Goal: Task Accomplishment & Management: Use online tool/utility

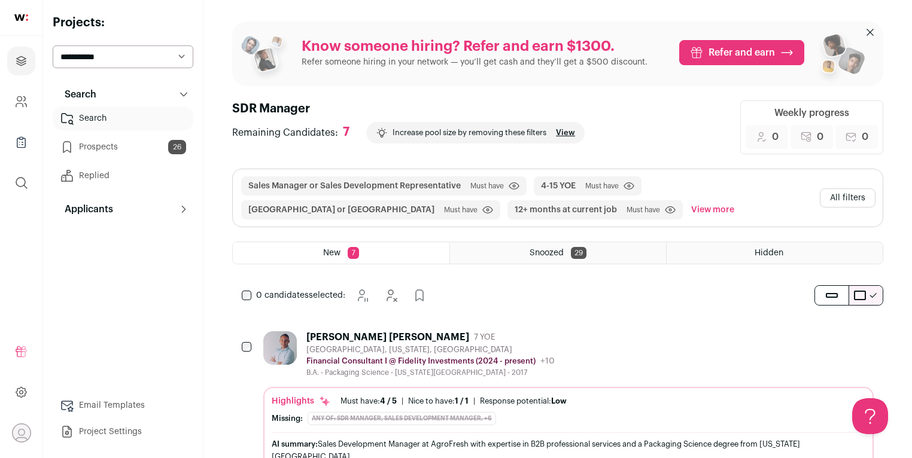
click at [832, 196] on button "All filters" at bounding box center [848, 197] width 56 height 19
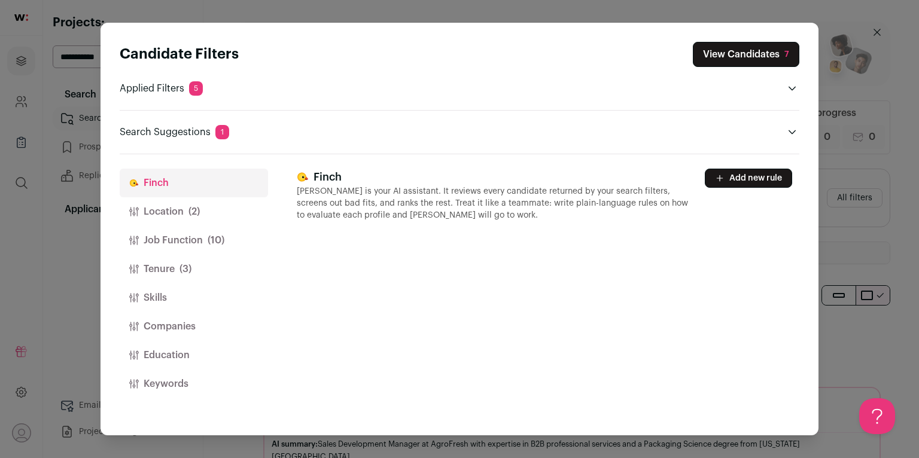
click at [208, 204] on button "Location (2)" at bounding box center [194, 211] width 148 height 29
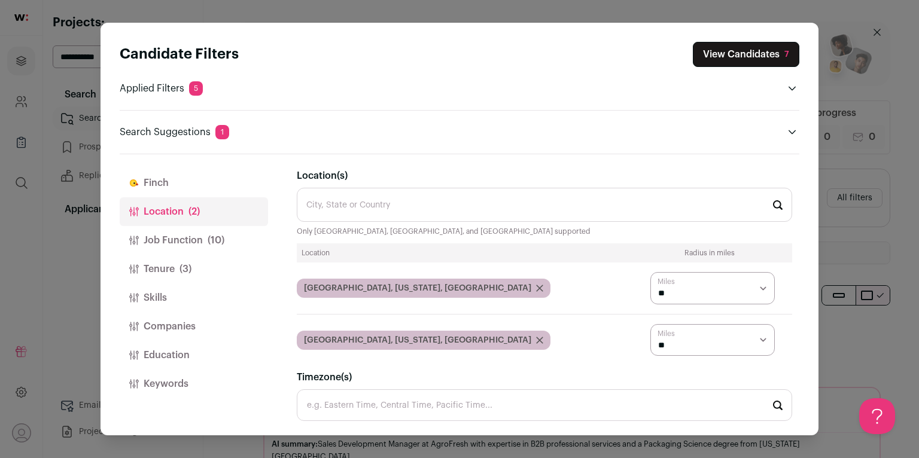
click at [218, 234] on span "(10)" at bounding box center [216, 240] width 17 height 14
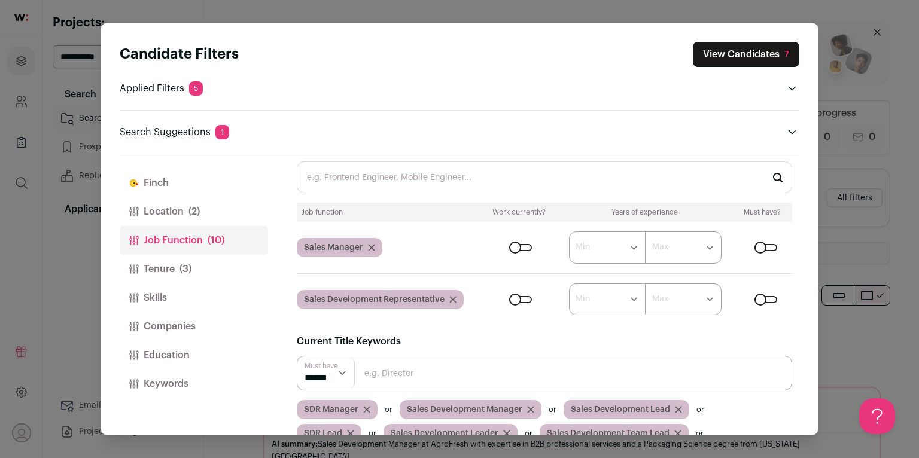
scroll to position [79, 0]
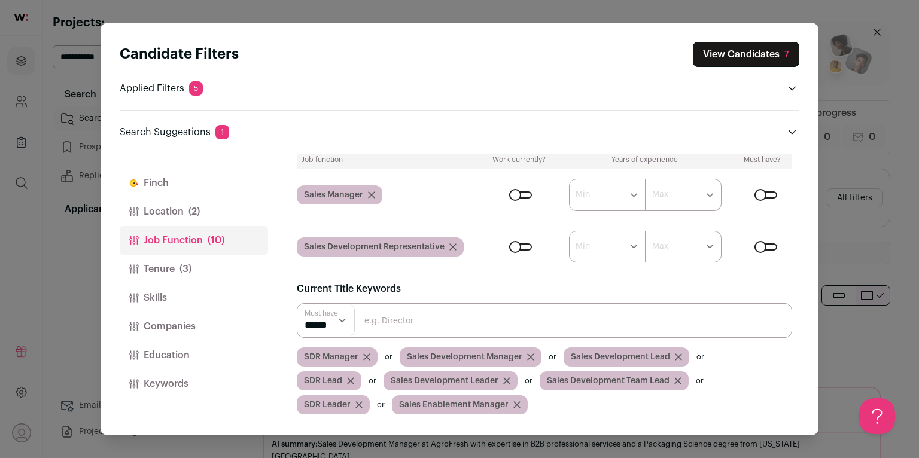
click at [225, 271] on button "Tenure (3)" at bounding box center [194, 269] width 148 height 29
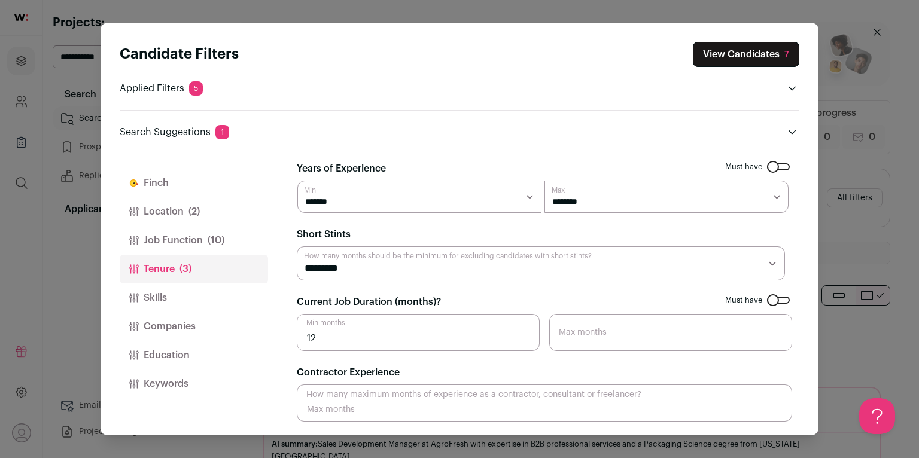
click at [224, 248] on button "Job Function (10)" at bounding box center [194, 240] width 148 height 29
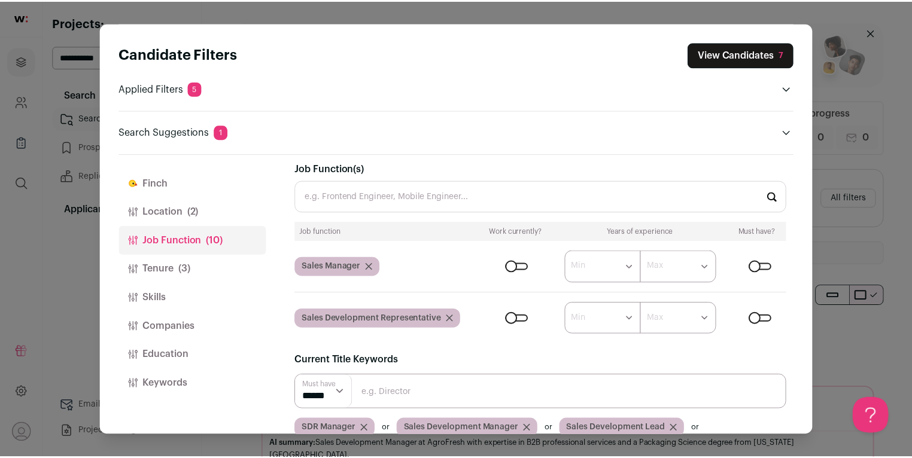
scroll to position [79, 0]
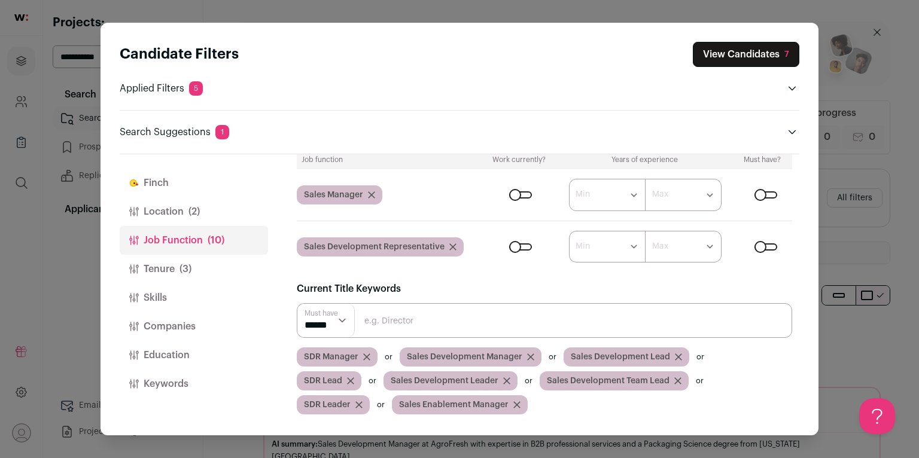
click at [451, 326] on input "Close modal via background" at bounding box center [544, 320] width 495 height 35
click at [549, 410] on div "SDR Manager Sales Development Manager Sales Development Lead SDR Lead Sales Dev…" at bounding box center [544, 381] width 495 height 67
click at [478, 327] on input "Close modal via background" at bounding box center [544, 320] width 495 height 35
type input "BDR Manager"
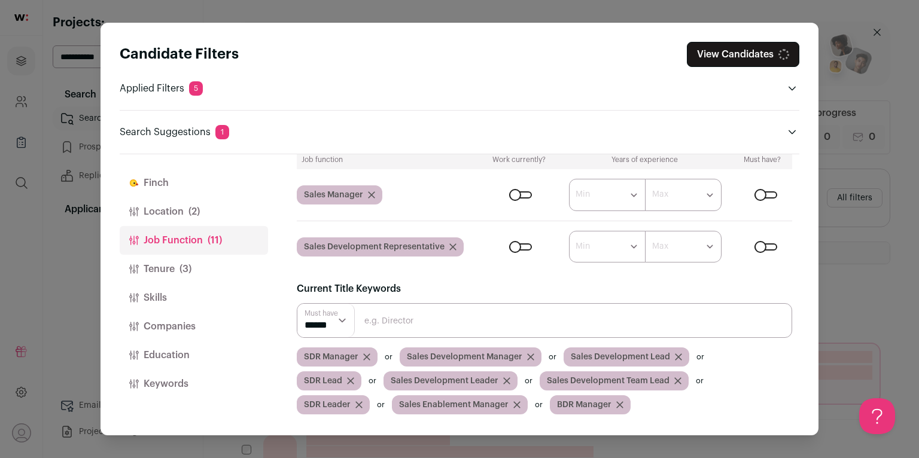
click at [487, 323] on input "Close modal via background" at bounding box center [544, 320] width 495 height 35
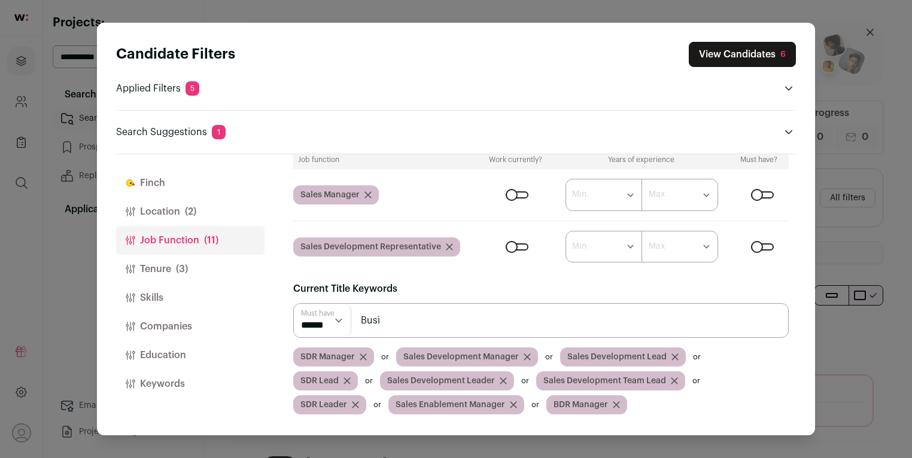
scroll to position [0, 0]
type input "Business Development Manager"
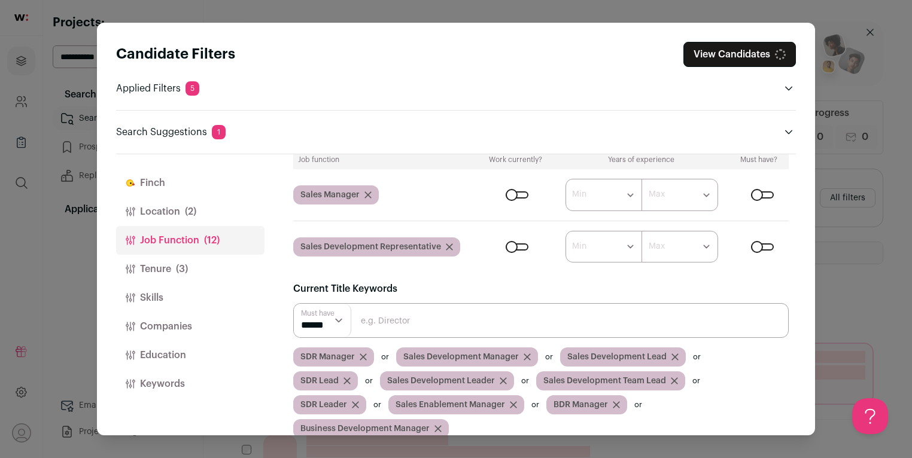
click at [194, 266] on button "Tenure (3)" at bounding box center [190, 269] width 148 height 29
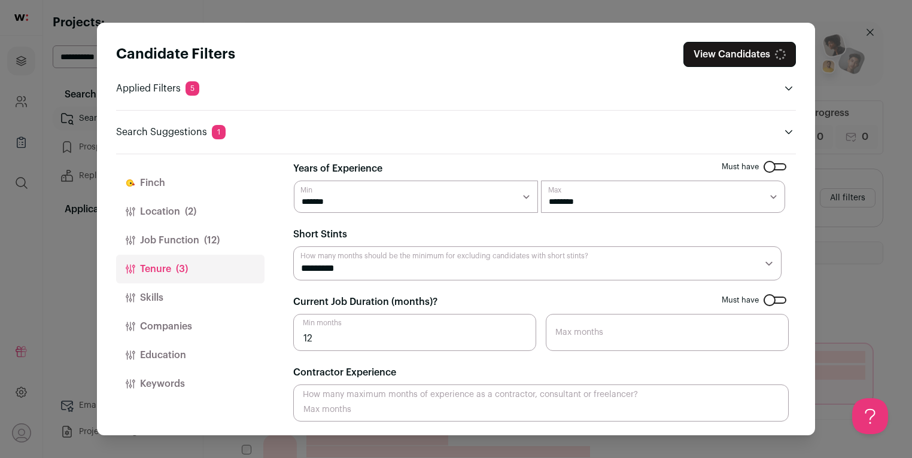
click at [195, 291] on button "Skills" at bounding box center [190, 298] width 148 height 29
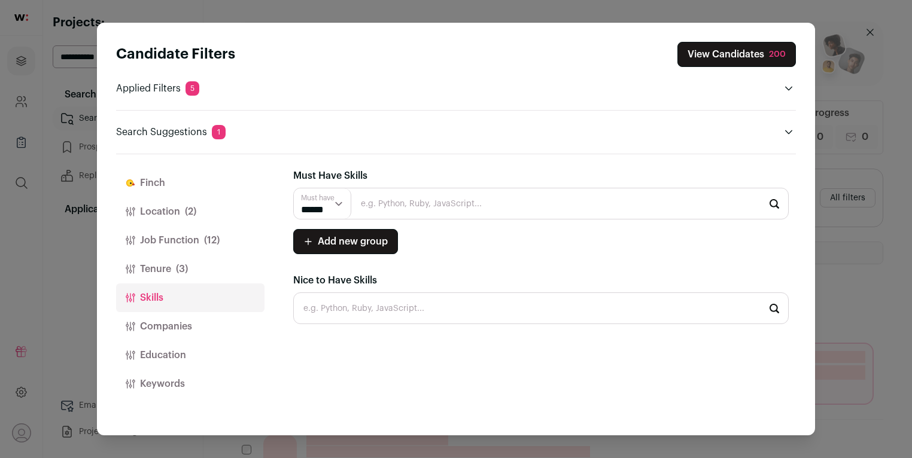
click at [190, 259] on button "Tenure (3)" at bounding box center [190, 269] width 148 height 29
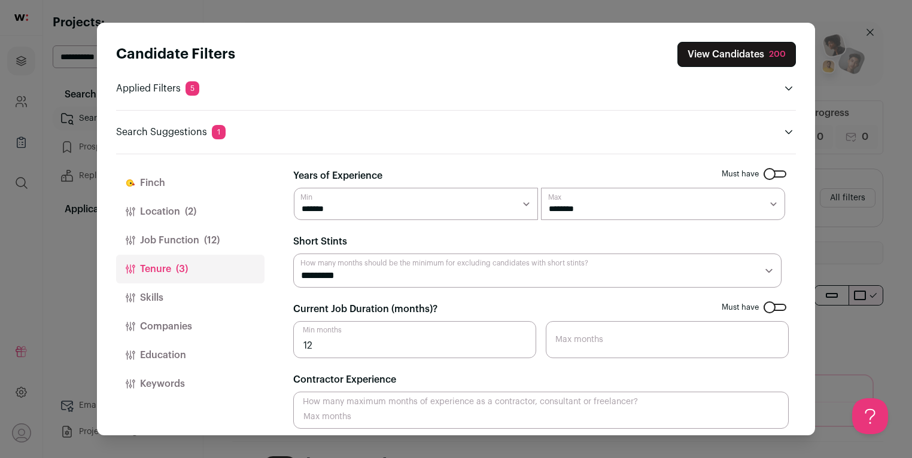
click at [609, 210] on select "******* ******* ******* ******* ******* ******** ******** ******** ******** ***…" at bounding box center [663, 204] width 244 height 32
select select "**"
click at [541, 188] on select "******* ******* ******* ******* ******* ******** ******** ******** ******** ***…" at bounding box center [663, 204] width 244 height 32
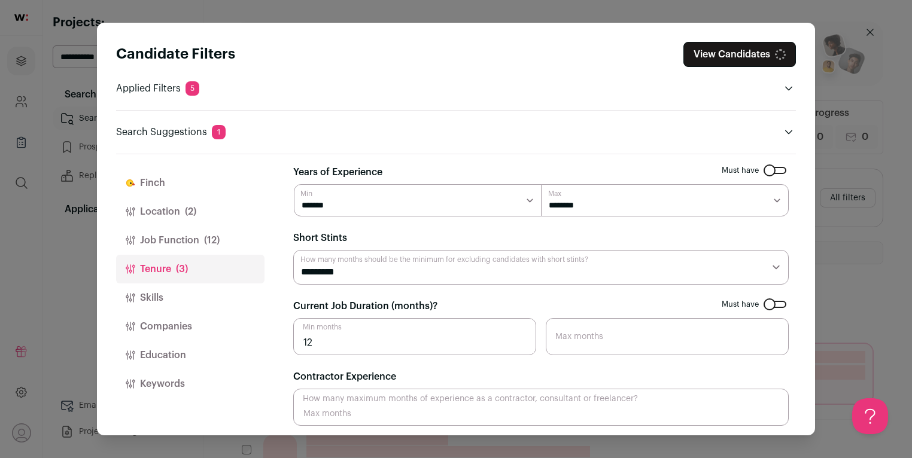
scroll to position [7, 0]
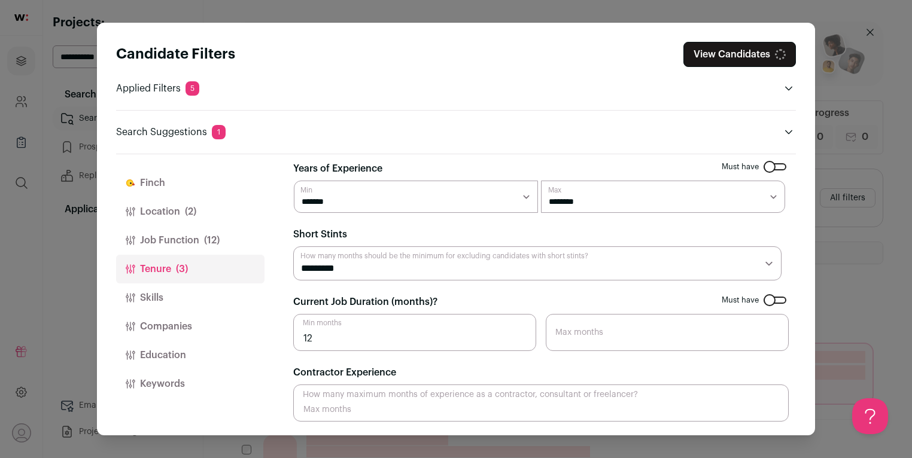
click at [753, 57] on button "View Candidates" at bounding box center [739, 54] width 112 height 25
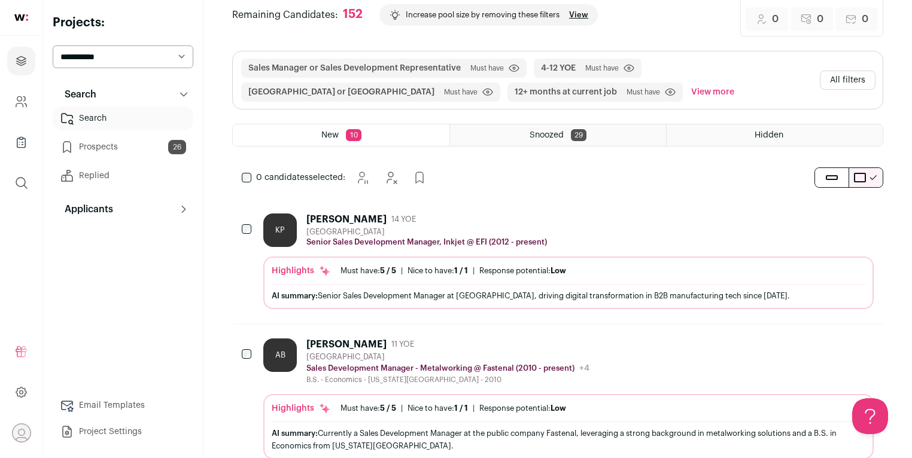
scroll to position [171, 0]
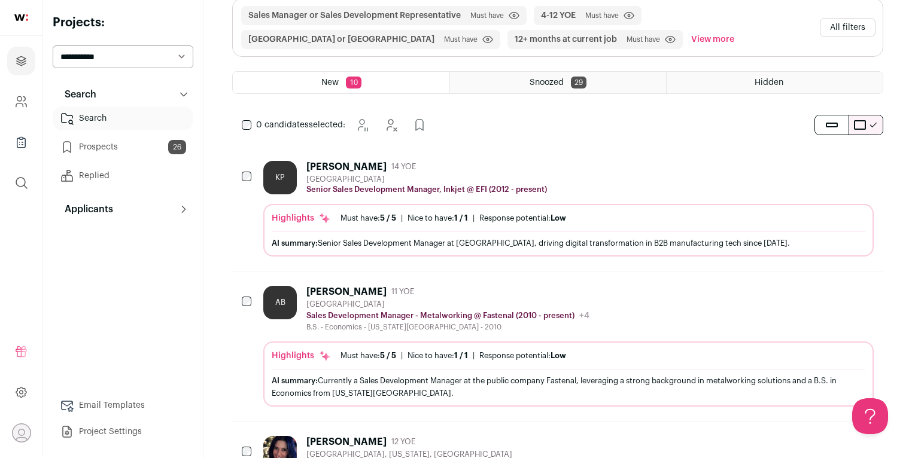
click at [504, 300] on div "[GEOGRAPHIC_DATA]" at bounding box center [447, 305] width 283 height 10
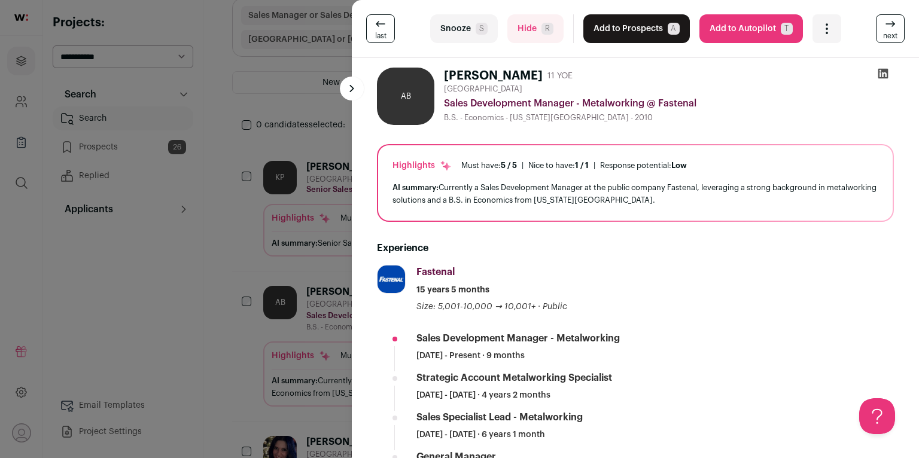
click at [291, 282] on div "last Snooze S Hide R Add to Prospects A Are you sure? [PERSON_NAME] is already …" at bounding box center [459, 229] width 919 height 458
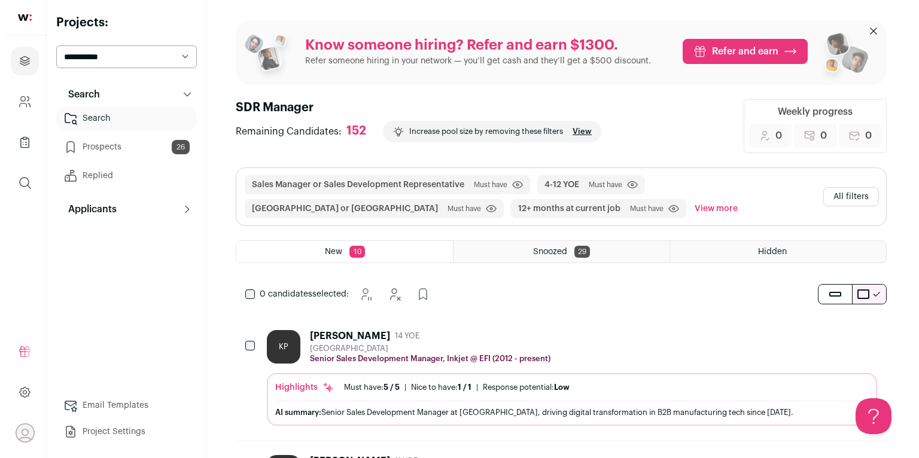
scroll to position [0, 0]
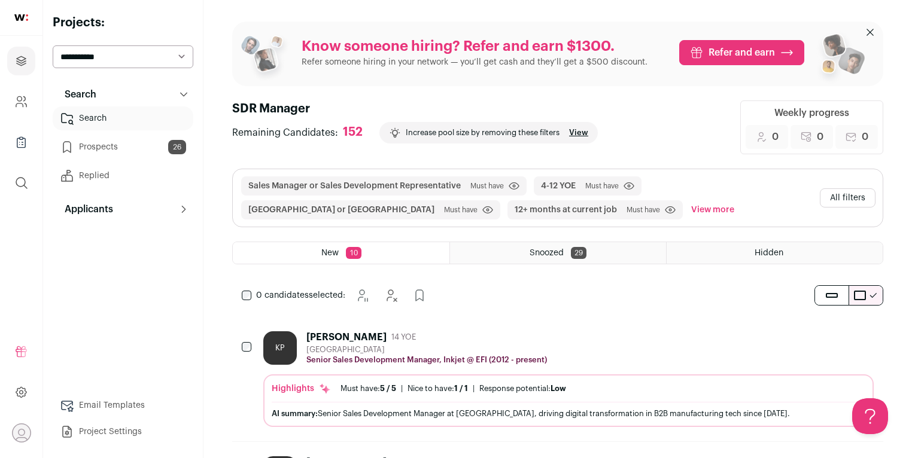
click at [852, 197] on button "All filters" at bounding box center [848, 197] width 56 height 19
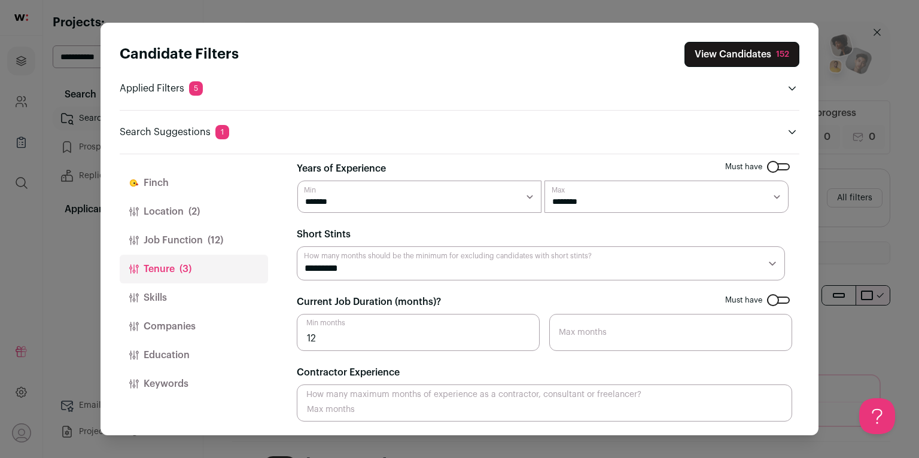
click at [185, 321] on button "Companies" at bounding box center [194, 326] width 148 height 29
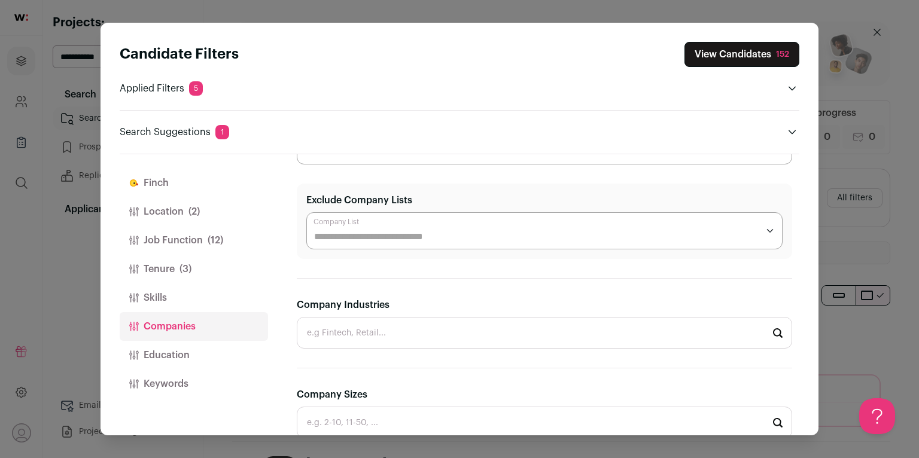
click at [398, 323] on input "Company Industries" at bounding box center [544, 333] width 495 height 32
click at [364, 354] on li "SaaS" at bounding box center [544, 364] width 494 height 32
type input "SaaS"
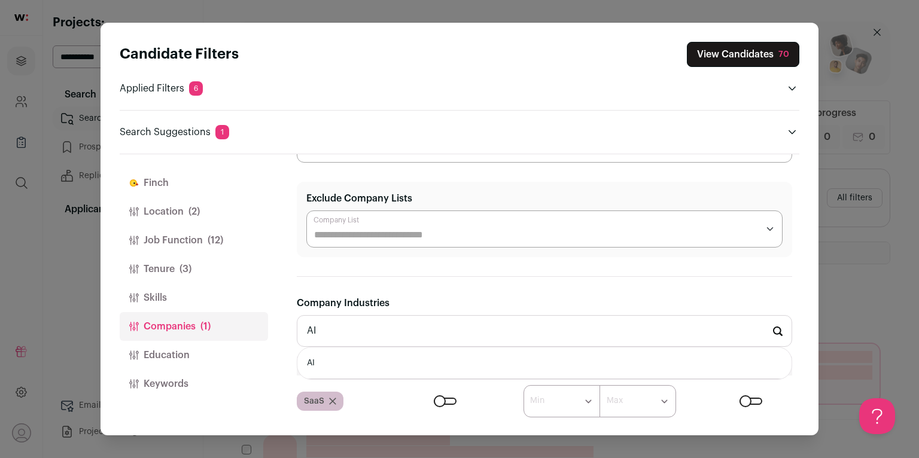
type input "AI"
click at [397, 354] on li "AI" at bounding box center [544, 364] width 494 height 32
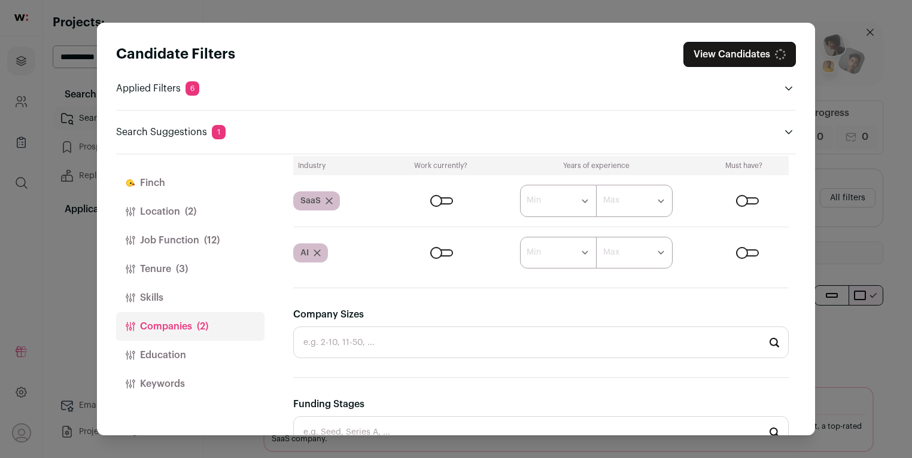
scroll to position [0, 0]
click at [440, 250] on div "Close modal via background" at bounding box center [441, 253] width 23 height 7
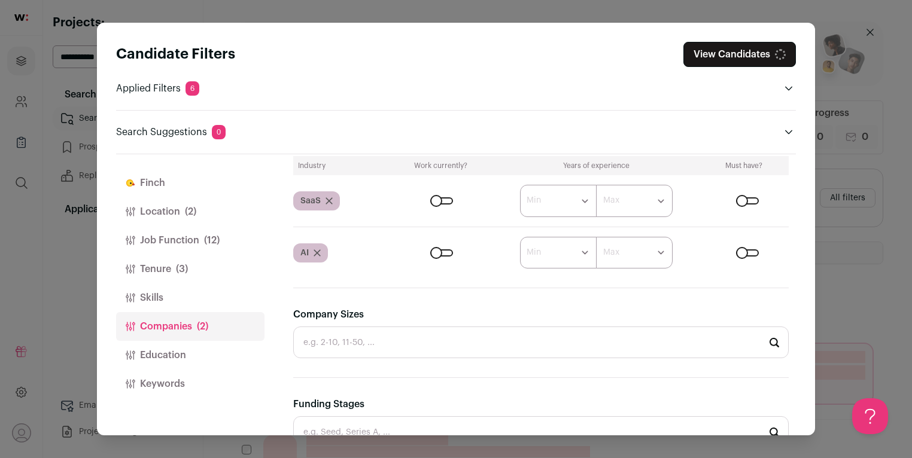
click at [439, 197] on div "Close modal via background" at bounding box center [441, 200] width 23 height 7
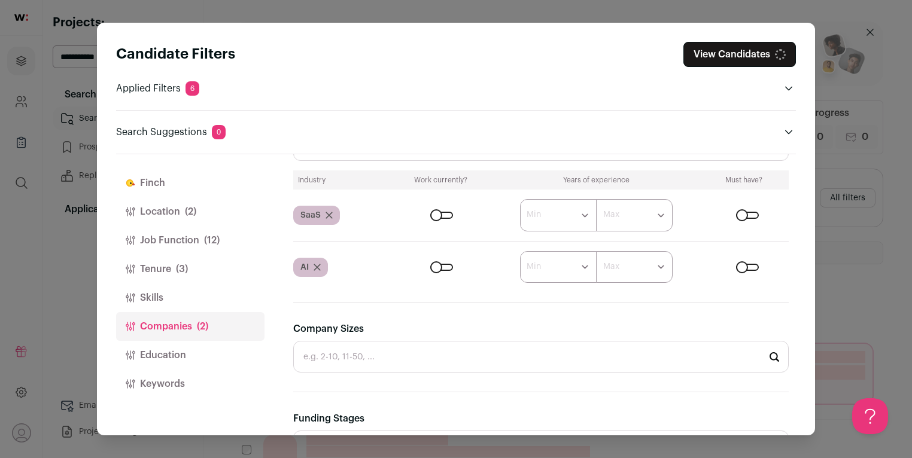
scroll to position [205, 0]
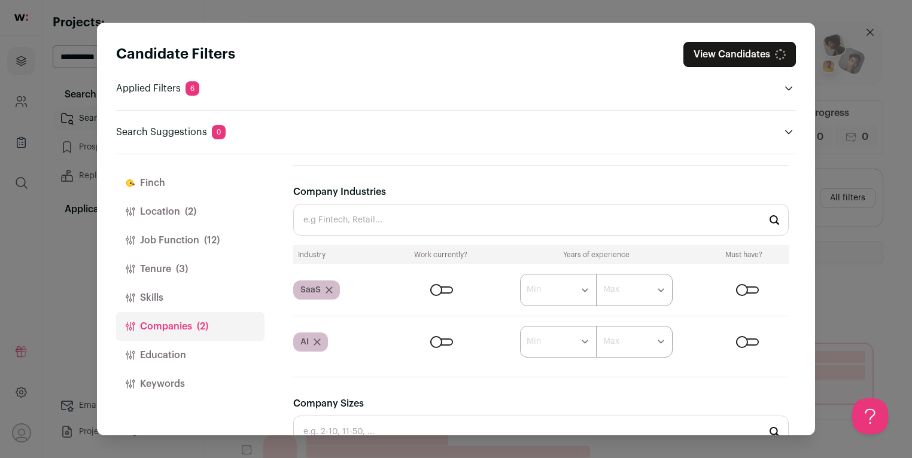
click at [452, 223] on input "Company Industries" at bounding box center [540, 220] width 495 height 32
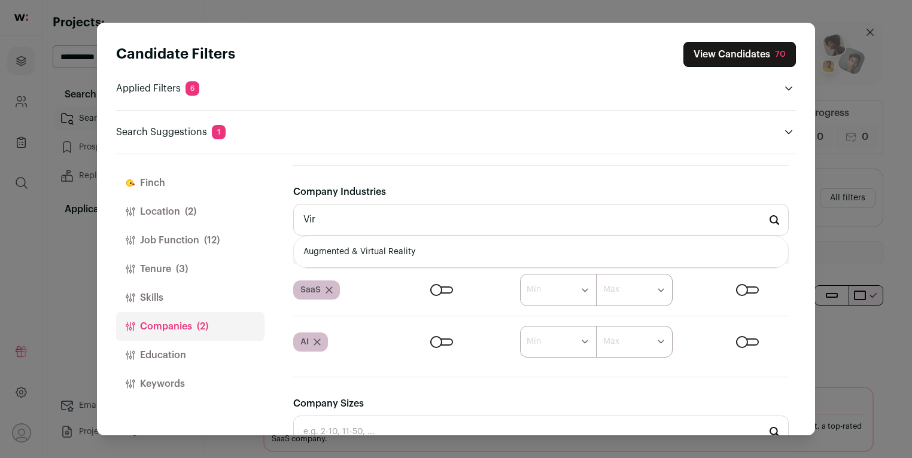
click at [485, 244] on li "Augmented & Virtual Reality" at bounding box center [541, 252] width 494 height 32
type input "Augmented & Virtual Reality"
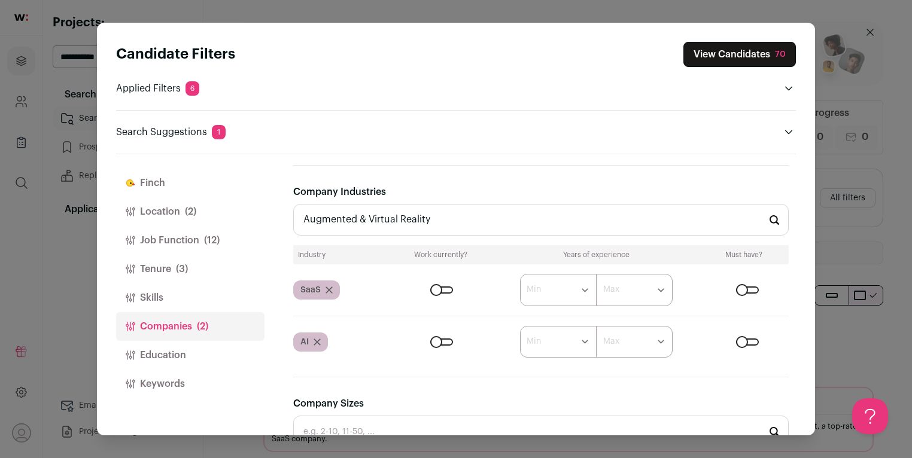
scroll to position [0, 0]
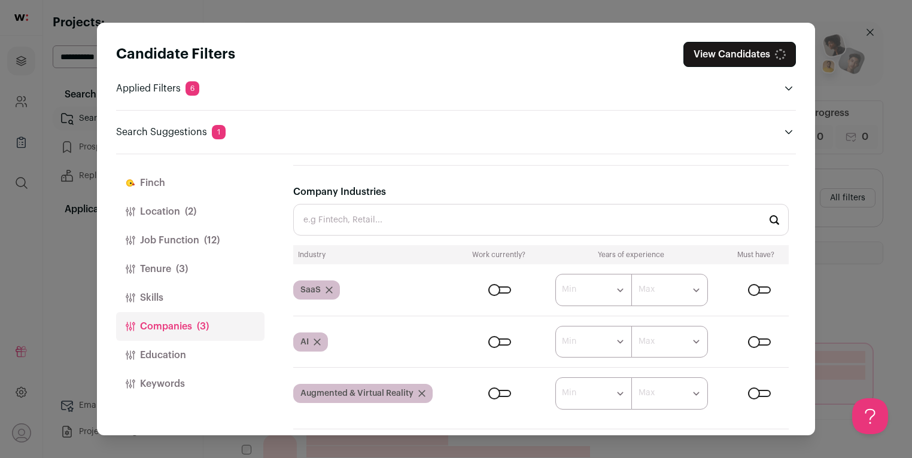
click at [499, 391] on div "Close modal via background" at bounding box center [499, 393] width 23 height 7
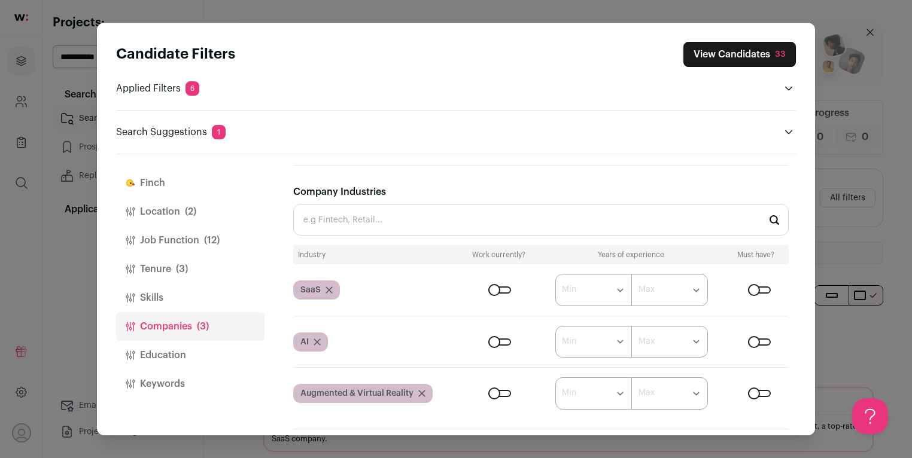
click at [454, 224] on input "Company Industries" at bounding box center [540, 220] width 495 height 32
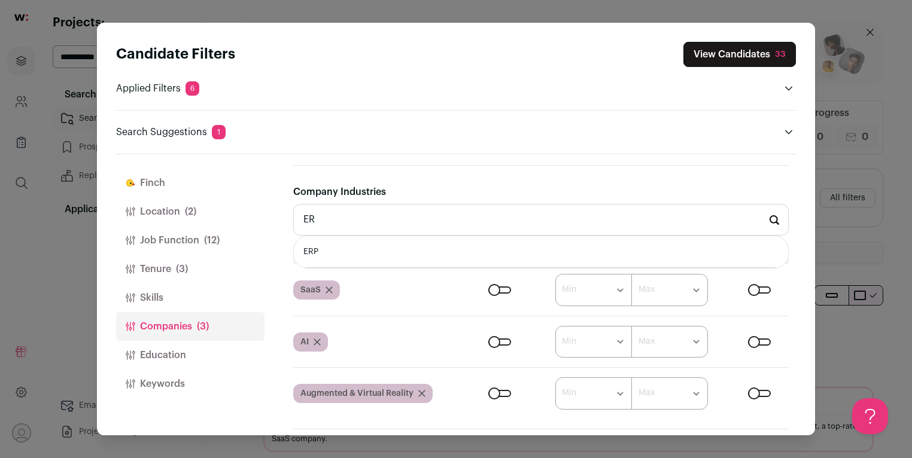
type input "E"
click at [510, 252] on li "Internet Service | Software" at bounding box center [541, 252] width 494 height 32
type input "Internet Service | Software"
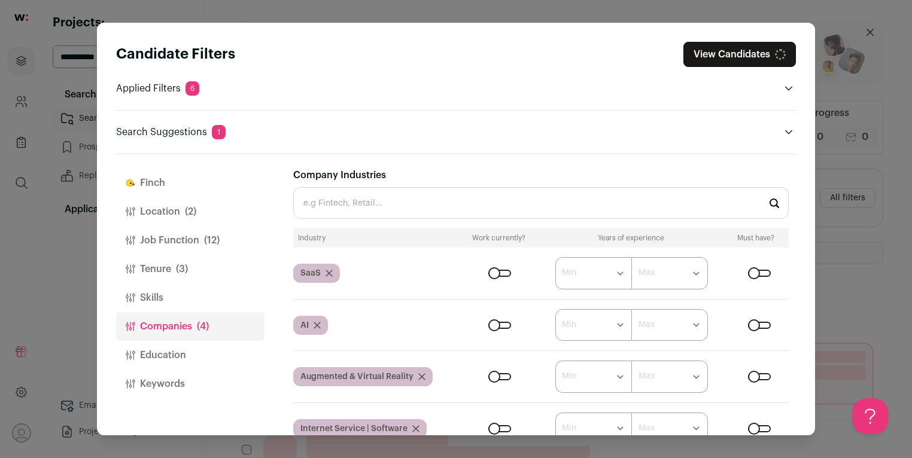
scroll to position [222, 0]
click at [494, 425] on div "Close modal via background" at bounding box center [499, 428] width 23 height 7
click at [749, 55] on button "View Candidates 63" at bounding box center [739, 54] width 112 height 25
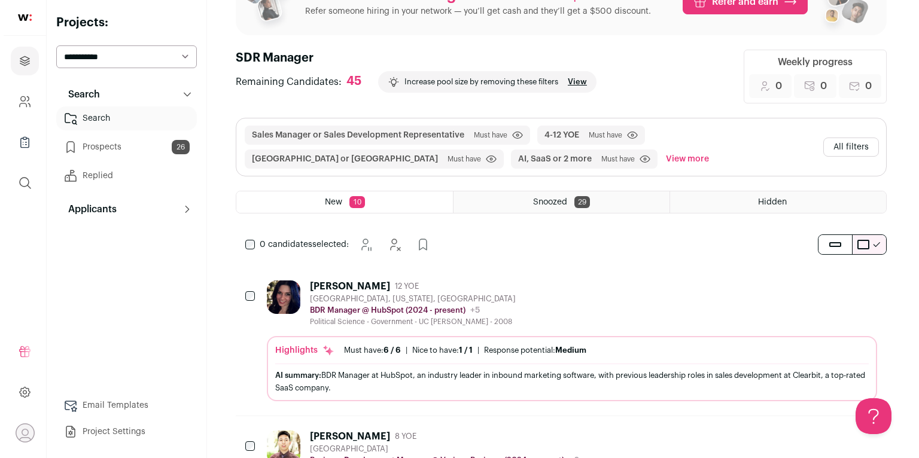
scroll to position [77, 0]
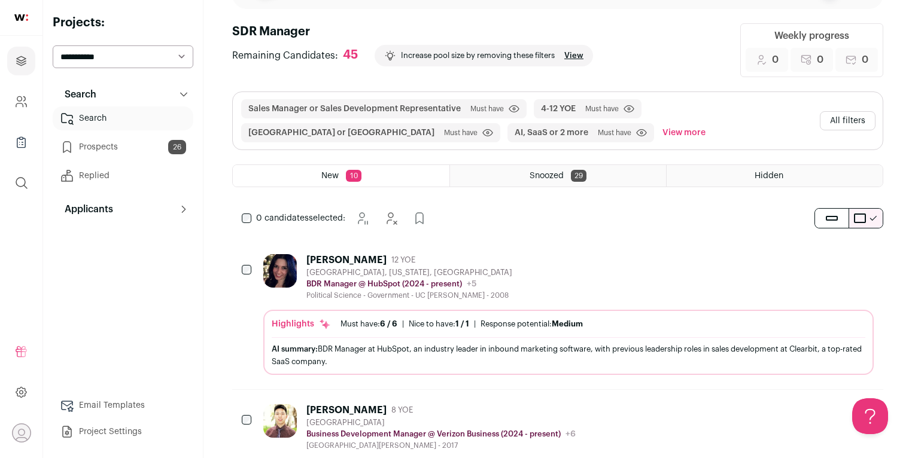
click at [573, 291] on div "[PERSON_NAME] 12 YOE [GEOGRAPHIC_DATA], [US_STATE], [GEOGRAPHIC_DATA] BDR Manag…" at bounding box center [568, 277] width 610 height 46
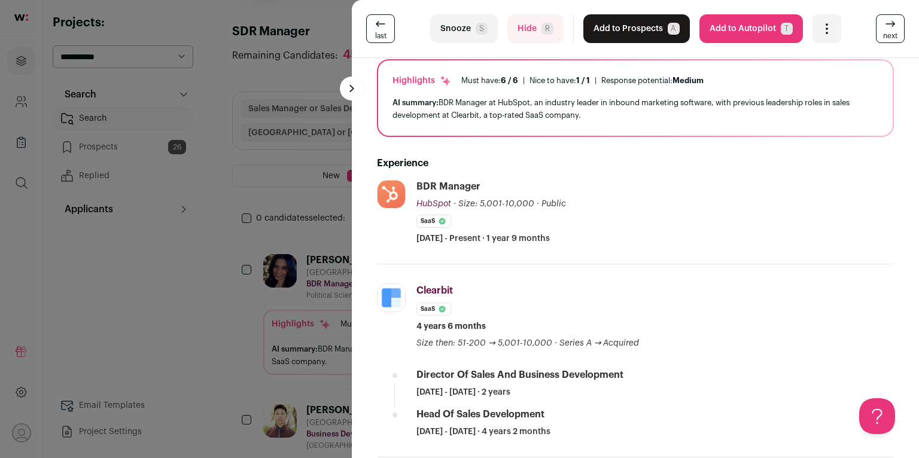
scroll to position [0, 0]
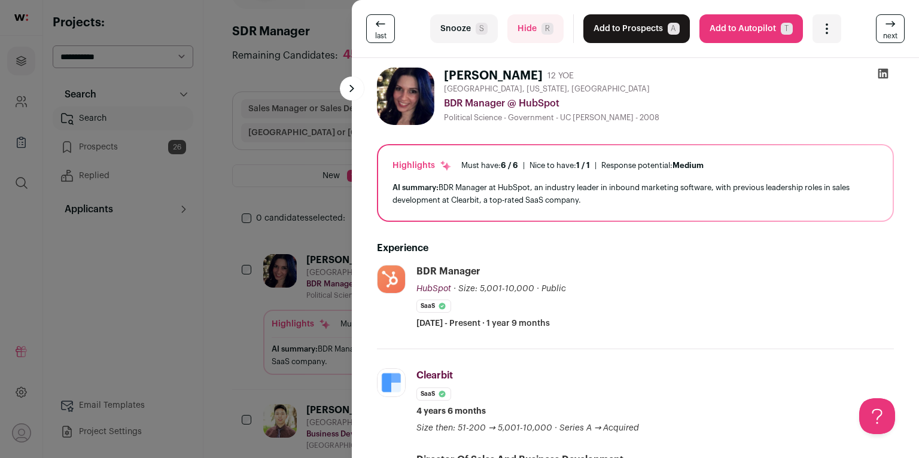
click at [619, 31] on button "Add to Prospects A" at bounding box center [636, 28] width 107 height 29
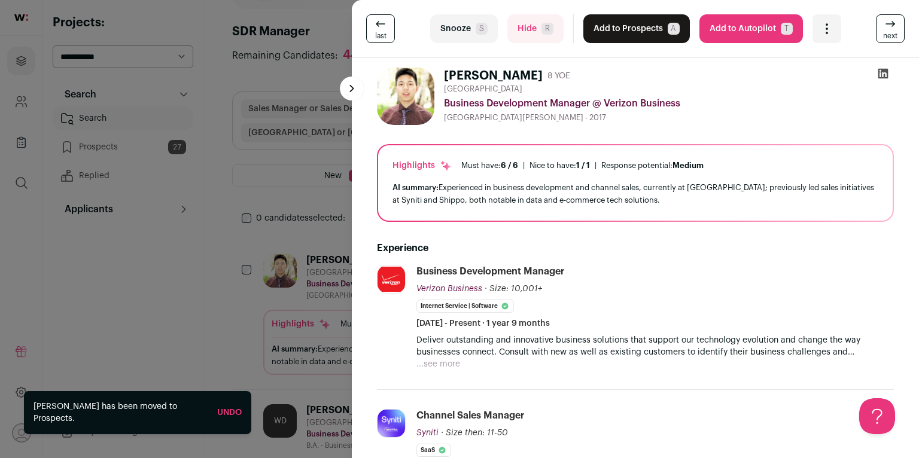
click at [515, 34] on button "Hide R" at bounding box center [535, 28] width 56 height 29
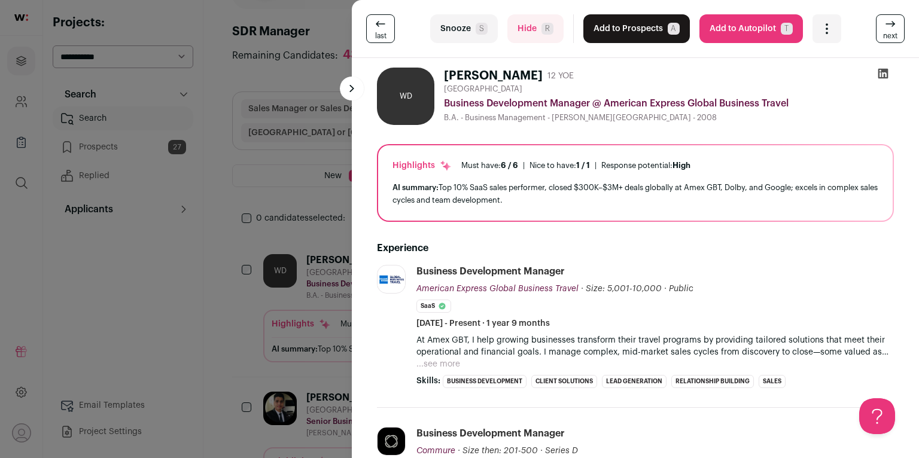
click at [476, 26] on span "S" at bounding box center [482, 29] width 12 height 12
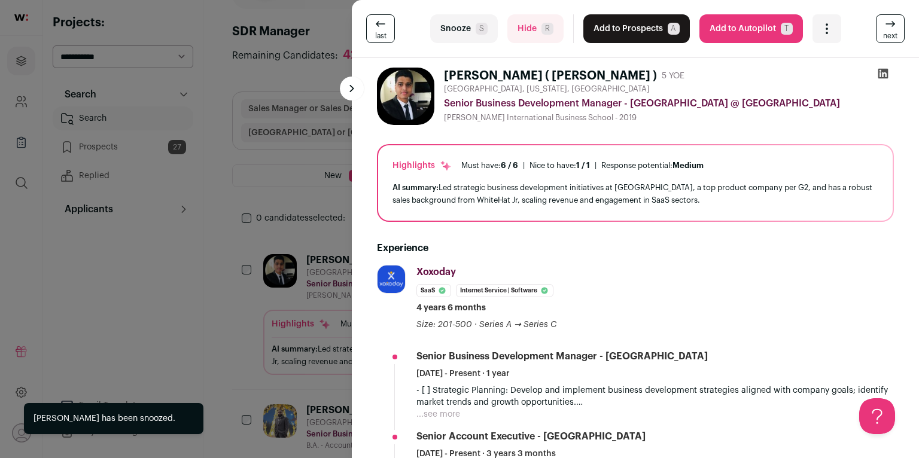
click at [311, 215] on div "last Snooze S Hide R Add to Prospects A Are you sure? [PERSON_NAME] ( [PERSON_N…" at bounding box center [459, 229] width 919 height 458
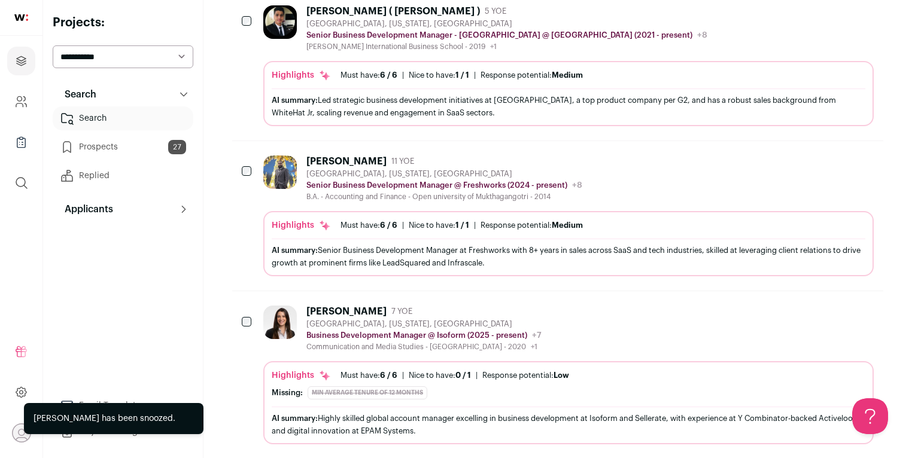
scroll to position [449, 0]
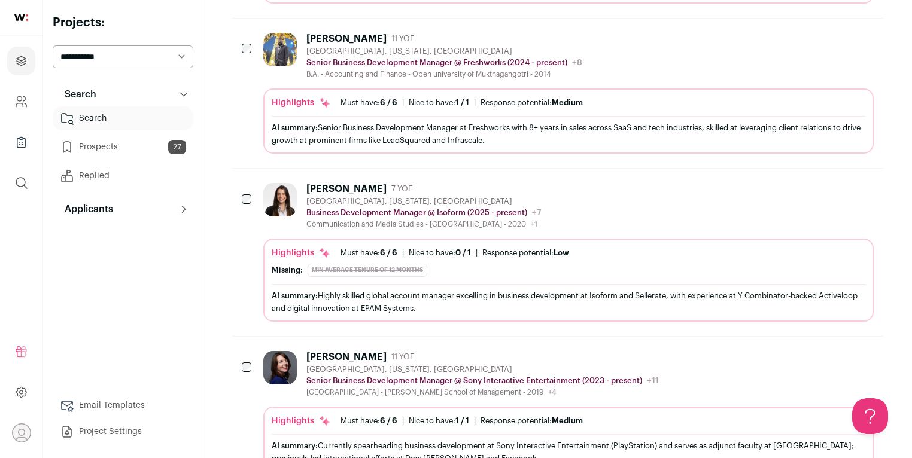
click at [334, 186] on div "[PERSON_NAME]" at bounding box center [346, 189] width 80 height 12
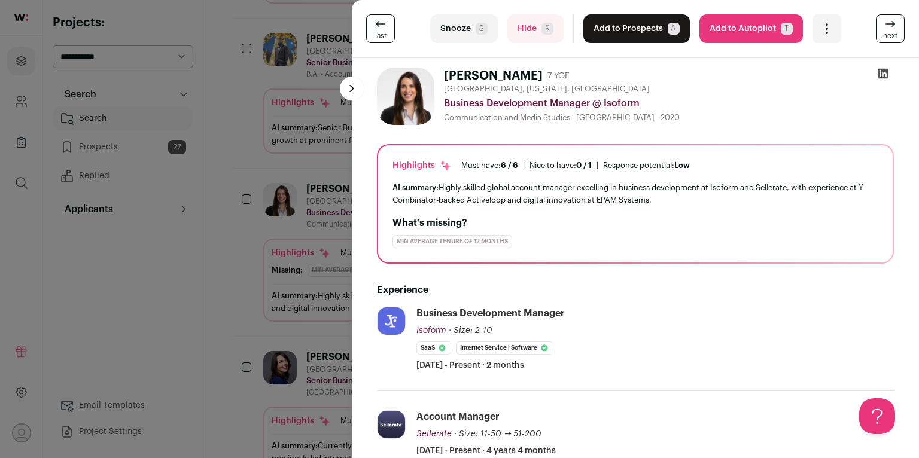
click at [334, 186] on div "last Snooze S Hide R Add to Prospects A Are you sure? [PERSON_NAME] is already …" at bounding box center [459, 229] width 919 height 458
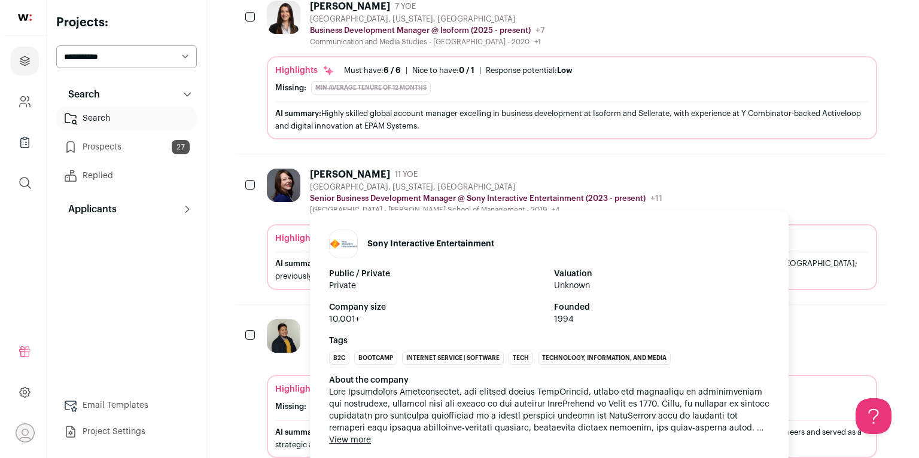
scroll to position [631, 0]
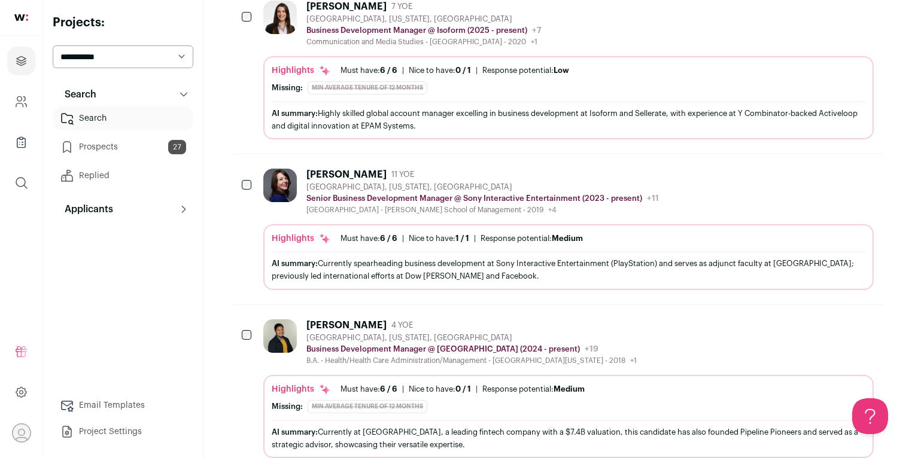
click at [287, 336] on img at bounding box center [280, 337] width 34 height 34
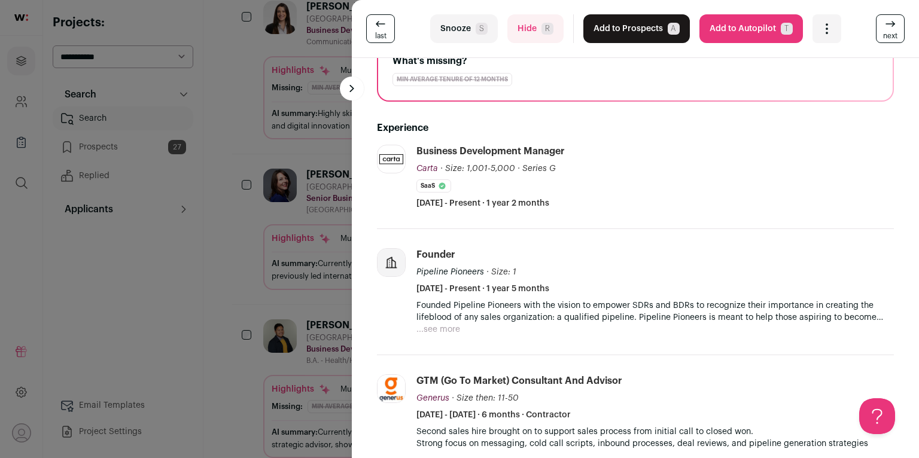
scroll to position [245, 0]
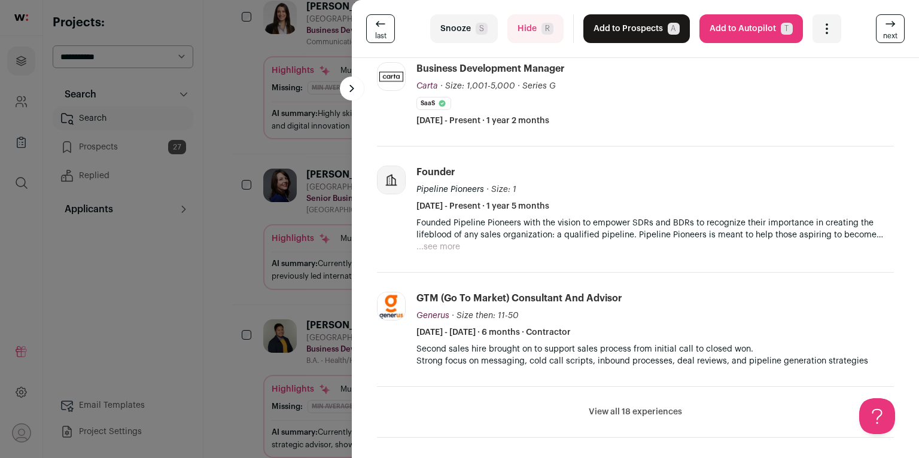
click at [633, 404] on li "View all 18 experiences View less" at bounding box center [635, 412] width 517 height 51
click at [633, 408] on button "View all 18 experiences" at bounding box center [635, 412] width 93 height 12
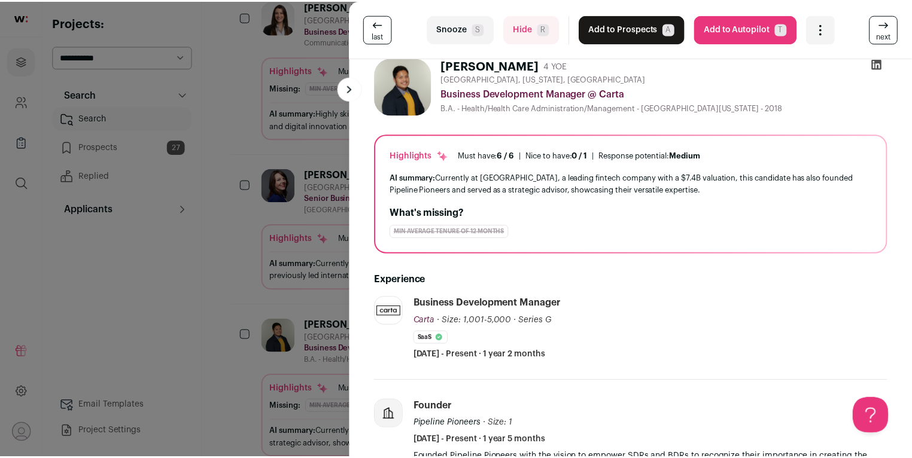
scroll to position [0, 0]
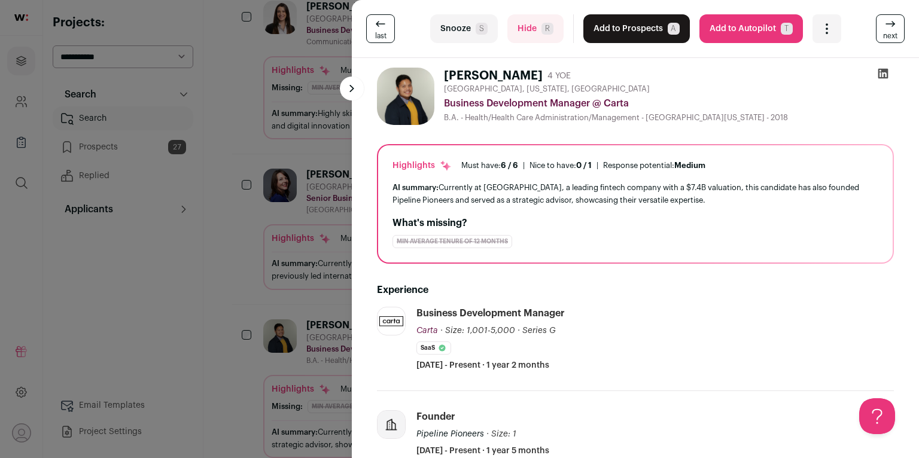
click at [625, 32] on button "Add to Prospects A" at bounding box center [636, 28] width 107 height 29
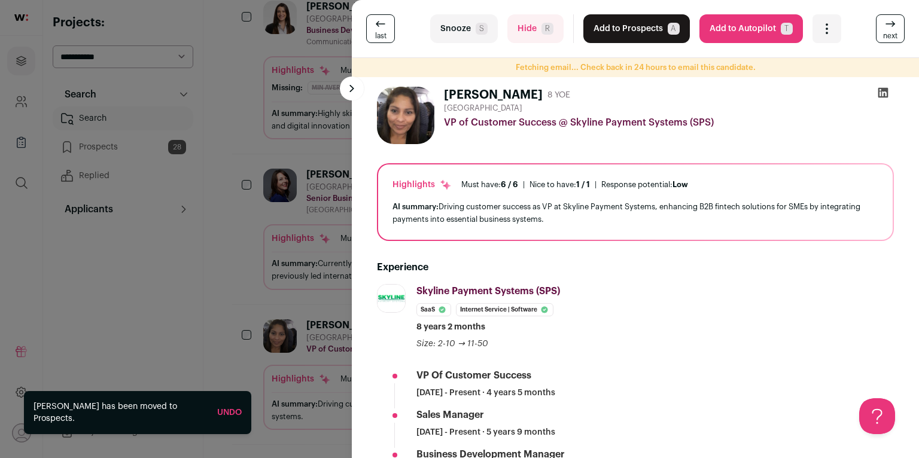
click at [305, 207] on div "last Snooze S Hide R Add to Prospects A Are you sure? [PERSON_NAME] is already …" at bounding box center [459, 229] width 919 height 458
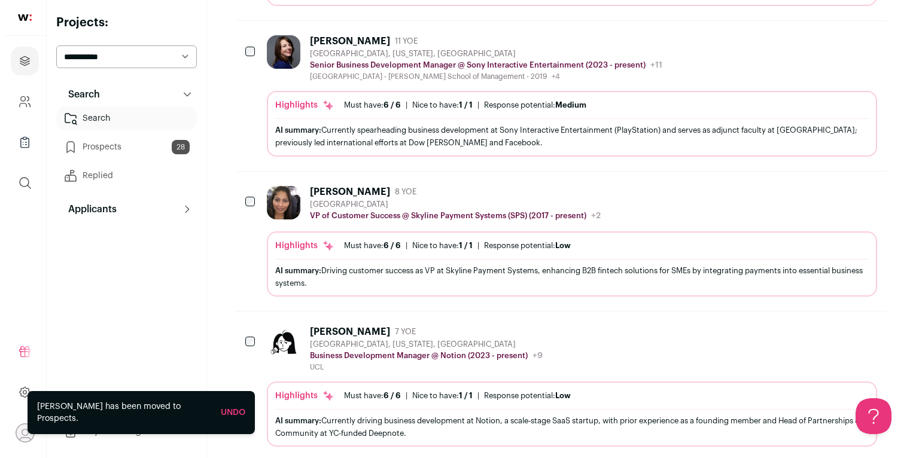
scroll to position [819, 0]
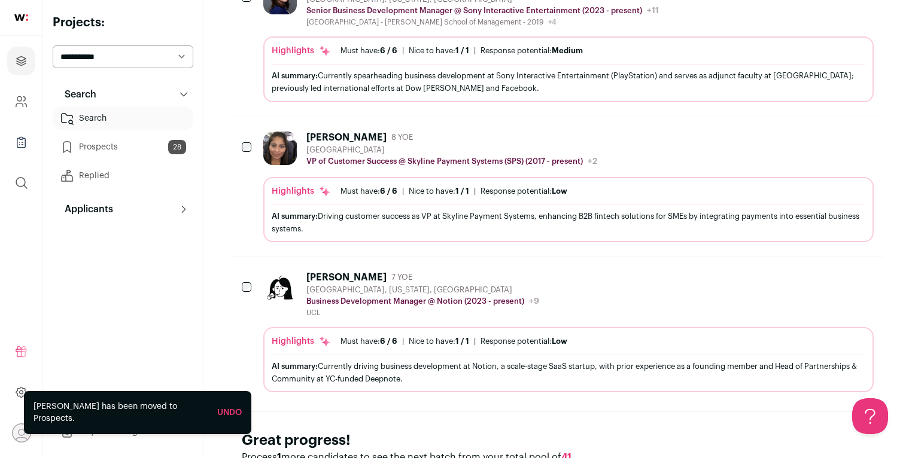
click at [438, 133] on div "[PERSON_NAME] 8 YOE" at bounding box center [451, 138] width 291 height 12
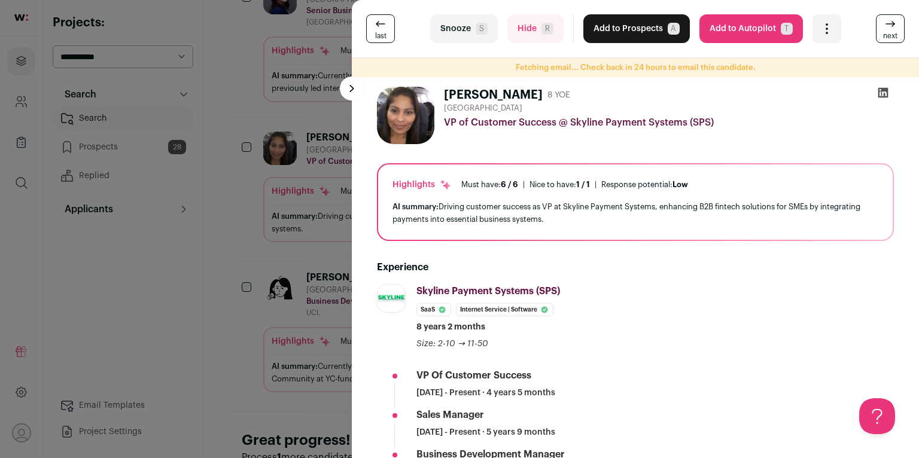
click at [472, 31] on button "Snooze S" at bounding box center [464, 28] width 68 height 29
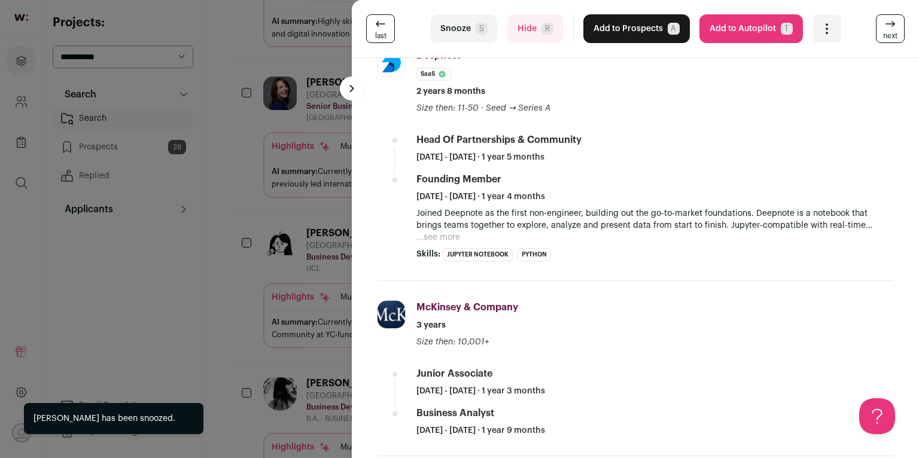
scroll to position [8, 0]
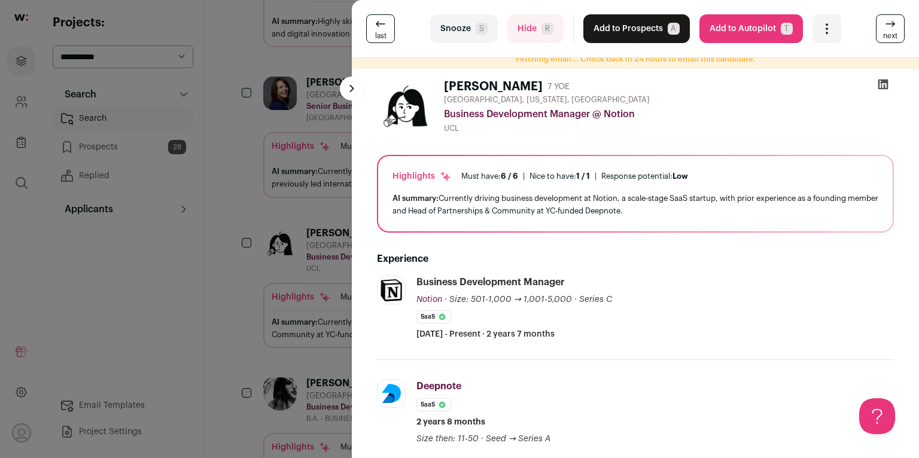
click at [484, 33] on button "Snooze S" at bounding box center [464, 28] width 68 height 29
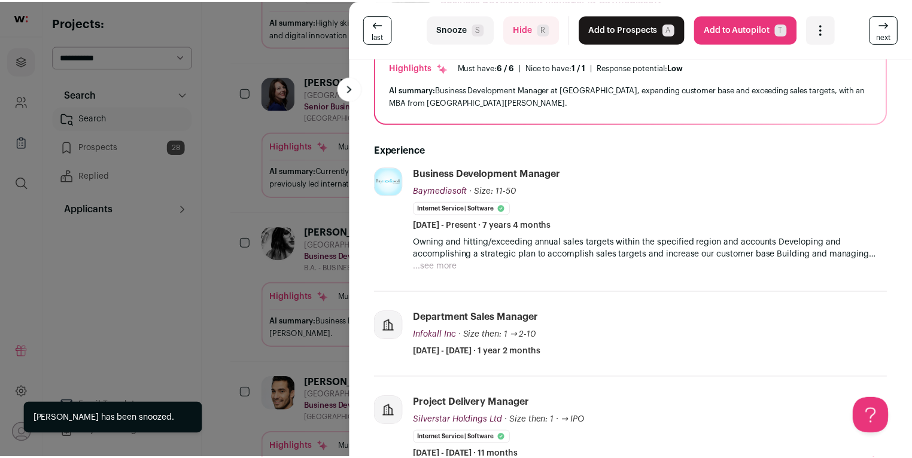
scroll to position [278, 0]
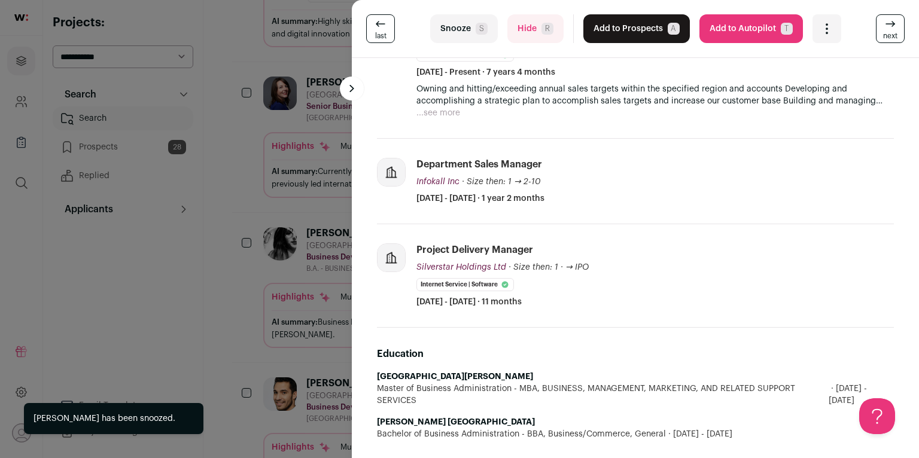
click at [321, 216] on div "last Snooze S Hide R Add to Prospects A Are you sure? [PERSON_NAME] S is alread…" at bounding box center [459, 229] width 919 height 458
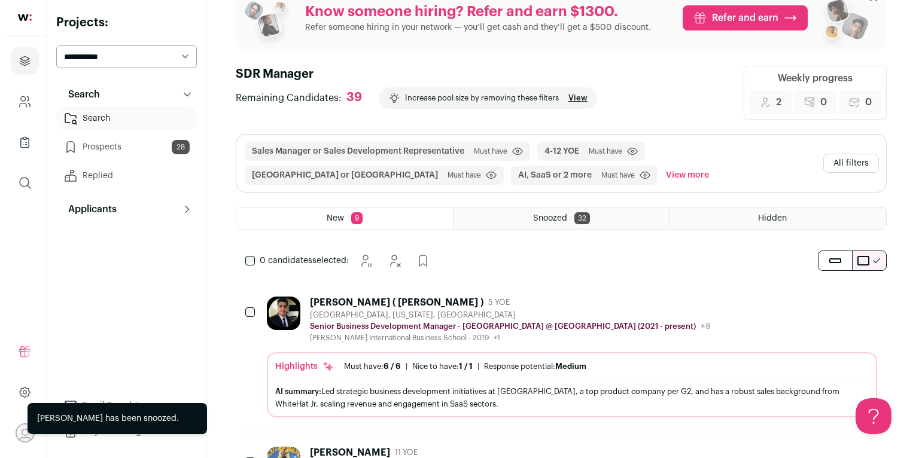
scroll to position [0, 0]
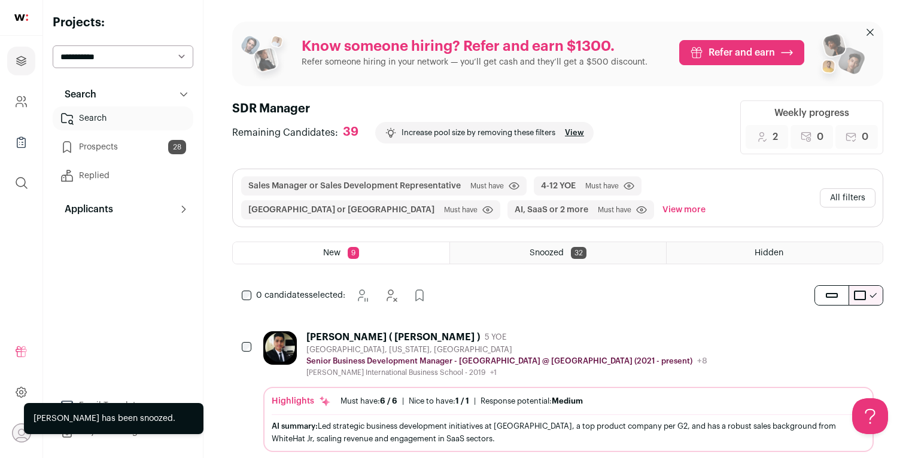
click at [840, 197] on button "All filters" at bounding box center [848, 197] width 56 height 19
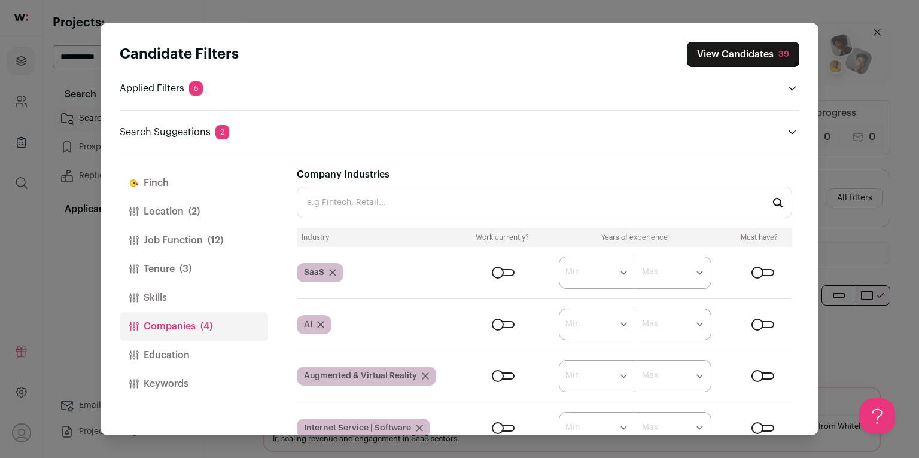
click at [209, 288] on button "Skills" at bounding box center [194, 298] width 148 height 29
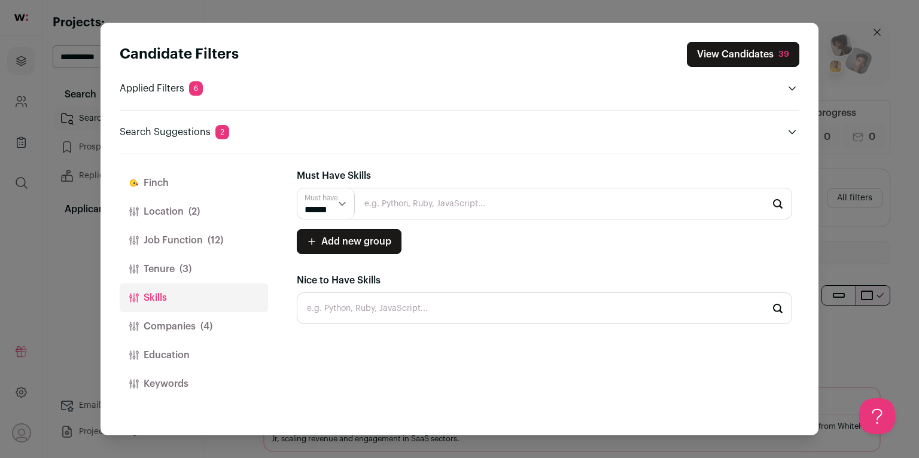
click at [209, 274] on button "Tenure (3)" at bounding box center [194, 269] width 148 height 29
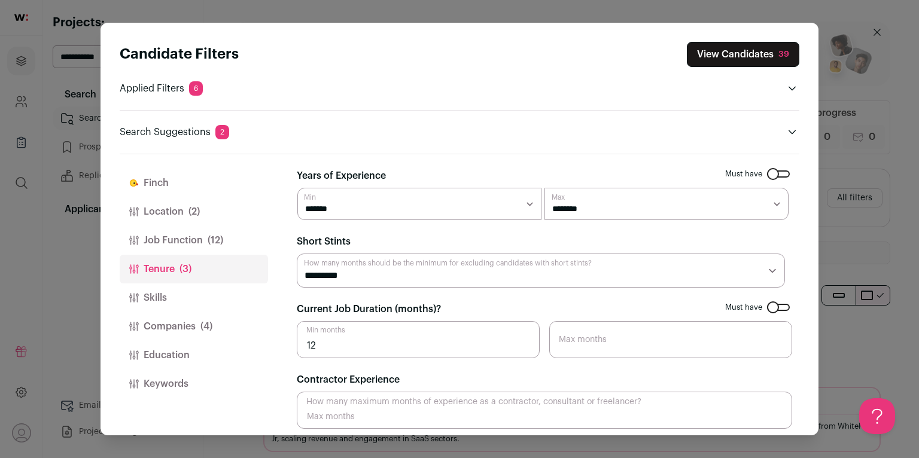
click at [209, 315] on button "Companies (4)" at bounding box center [194, 326] width 148 height 29
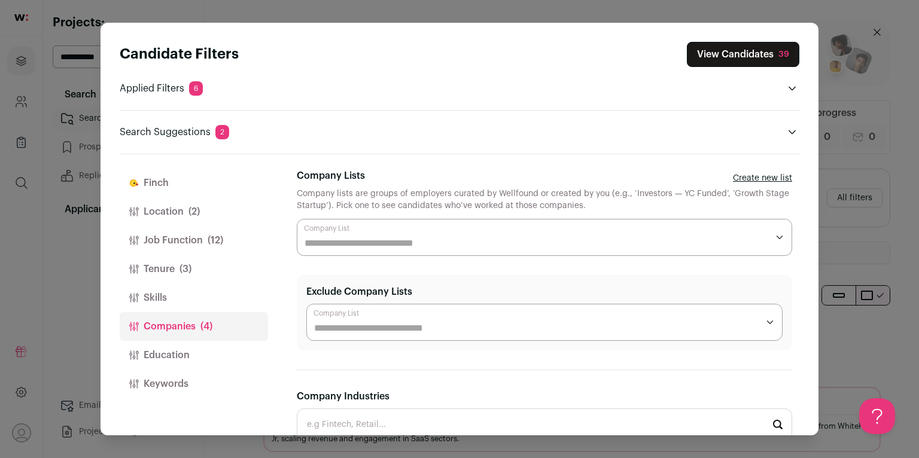
click at [209, 339] on button "Companies (4)" at bounding box center [194, 326] width 148 height 29
click at [211, 347] on button "Education" at bounding box center [194, 355] width 148 height 29
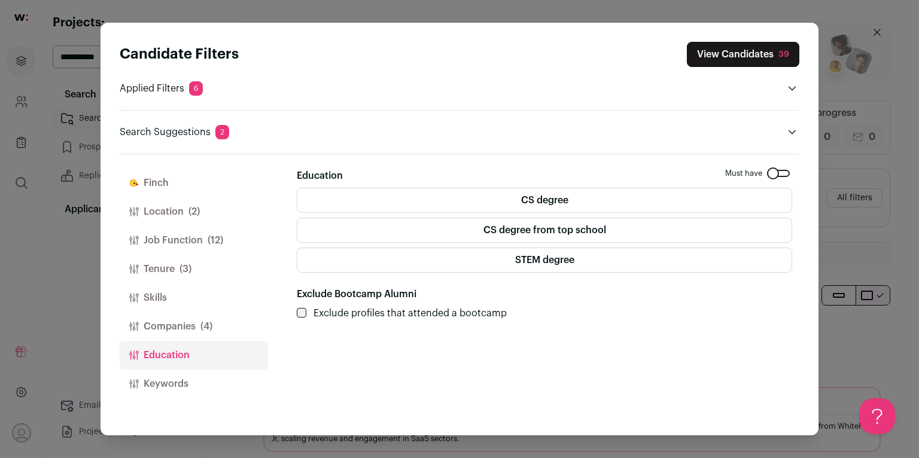
click at [187, 229] on button "Job Function (12)" at bounding box center [194, 240] width 148 height 29
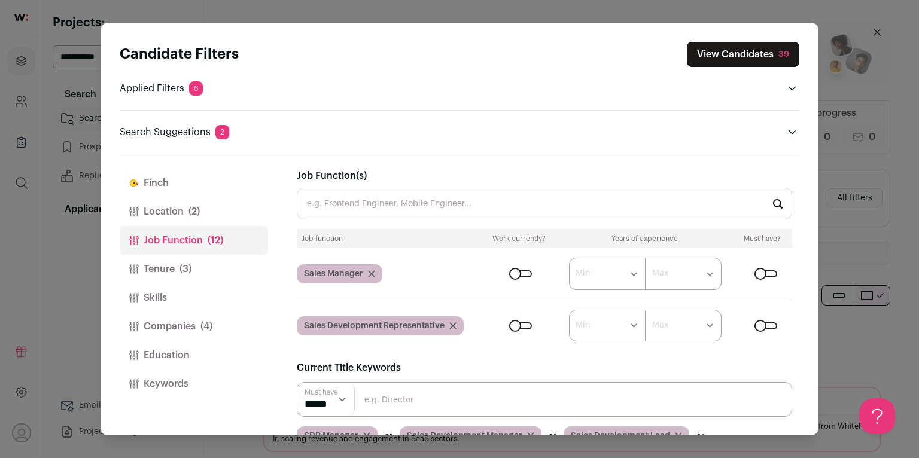
scroll to position [173, 0]
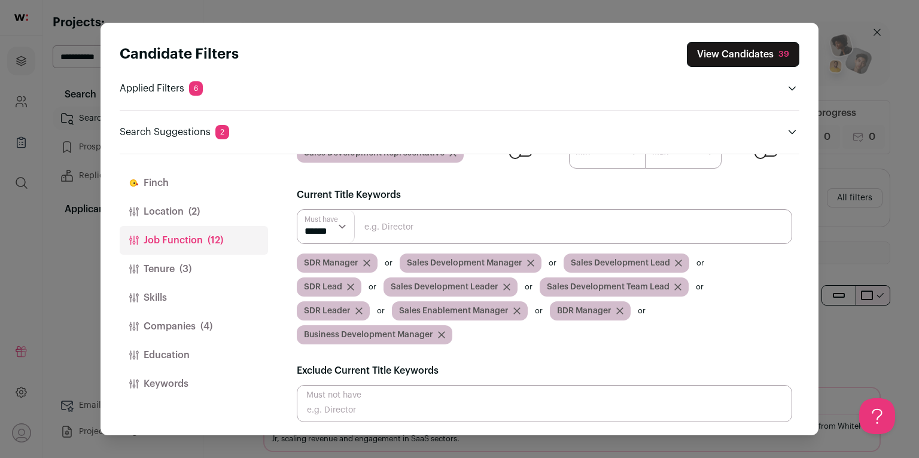
click at [440, 336] on icon "Close modal via background" at bounding box center [441, 335] width 7 height 7
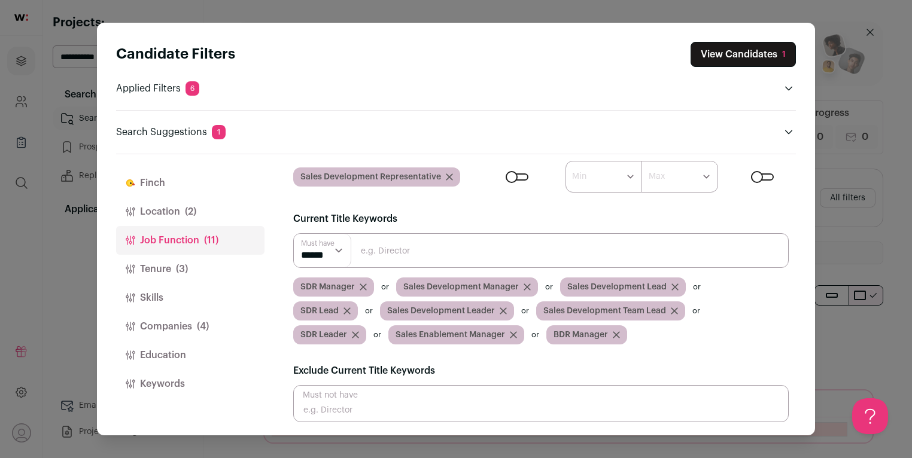
scroll to position [0, 0]
click at [724, 63] on button "View Candidates 1" at bounding box center [743, 54] width 105 height 25
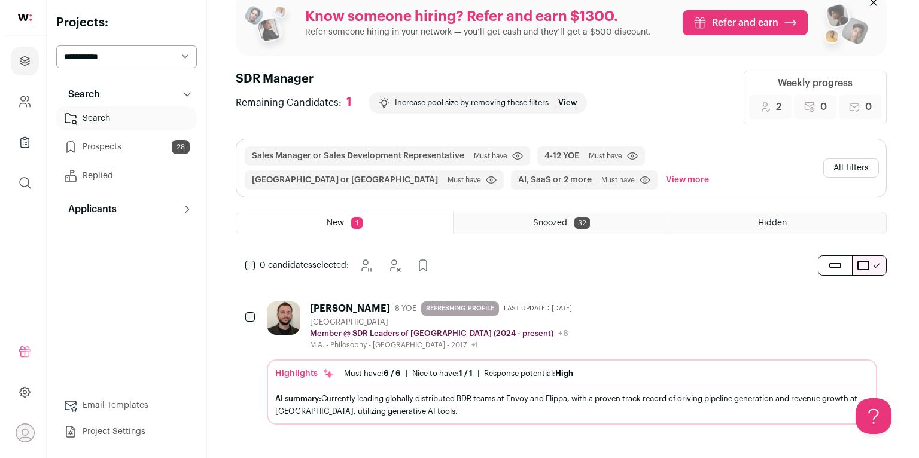
scroll to position [31, 0]
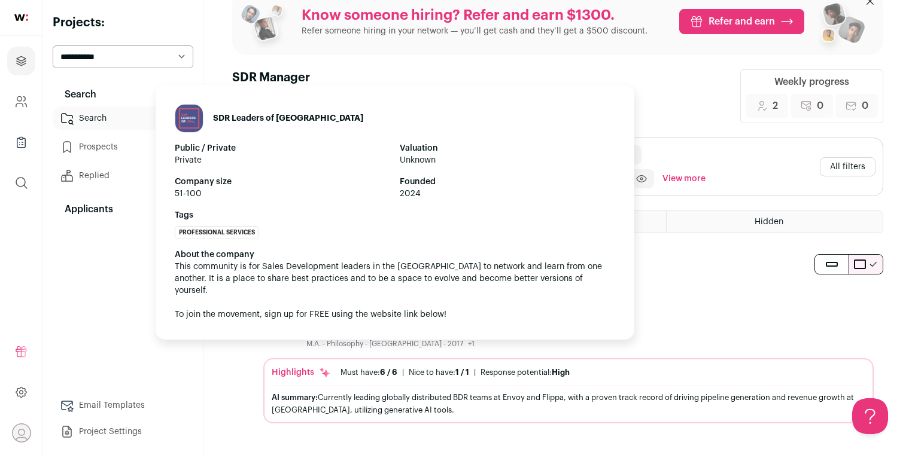
click at [392, 332] on p "Member @ SDR Leaders of [GEOGRAPHIC_DATA] (2024 - present)" at bounding box center [428, 333] width 244 height 10
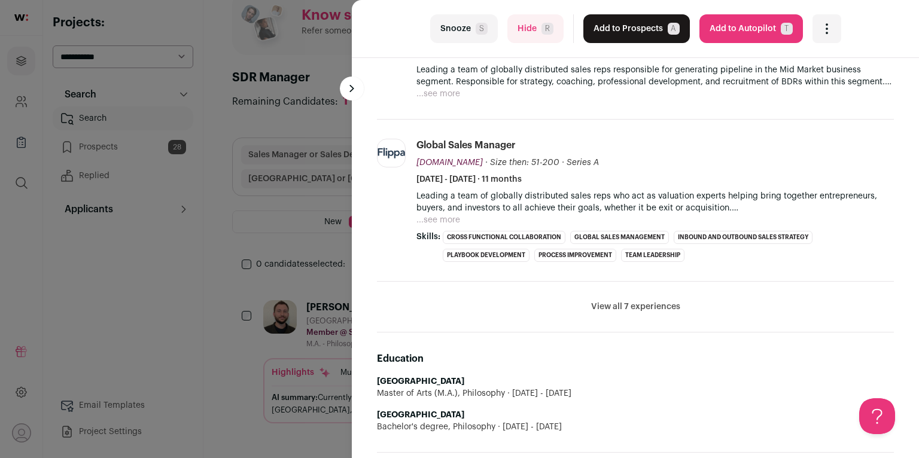
scroll to position [446, 0]
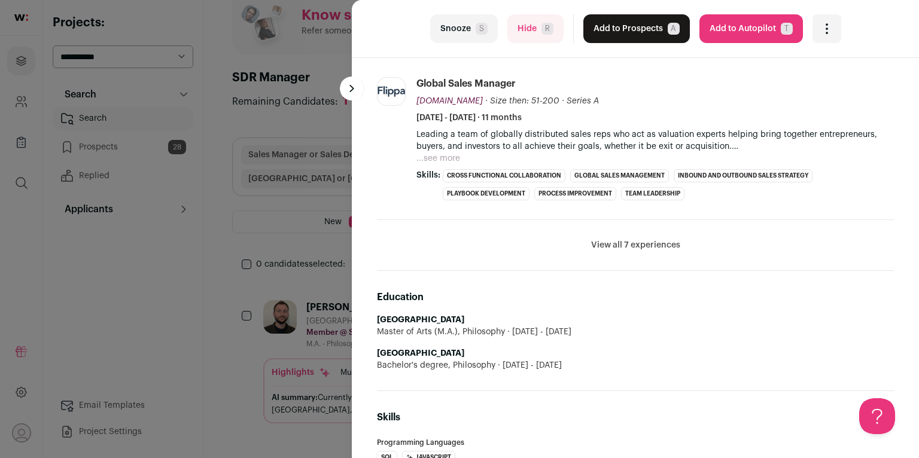
click at [290, 305] on div "Snooze S Hide R Add to Prospects A Are you sure? [PERSON_NAME] is already in yo…" at bounding box center [459, 229] width 919 height 458
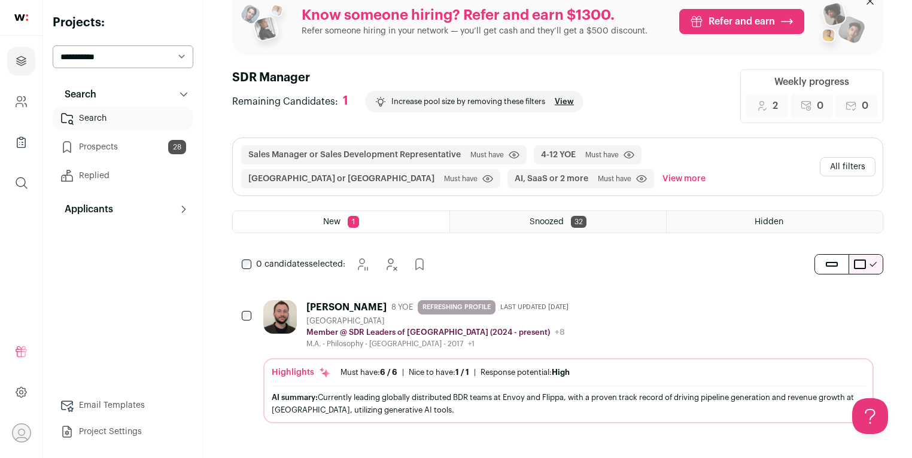
click at [827, 169] on button "All filters" at bounding box center [848, 166] width 56 height 19
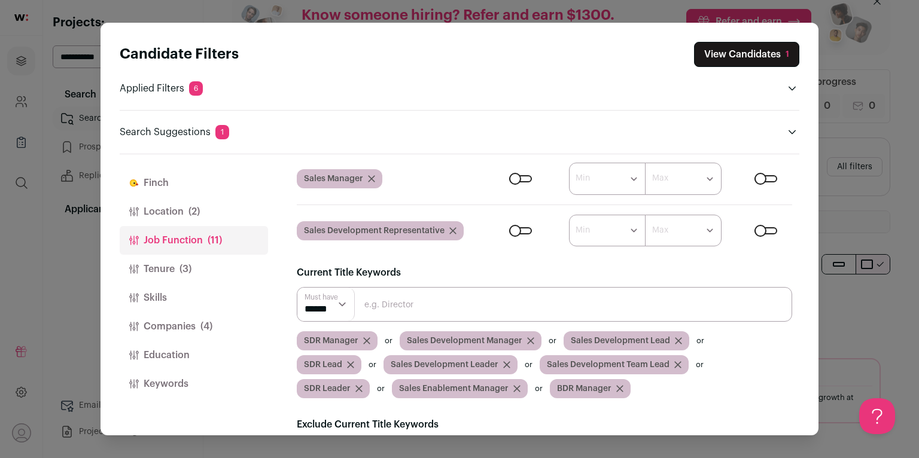
scroll to position [0, 0]
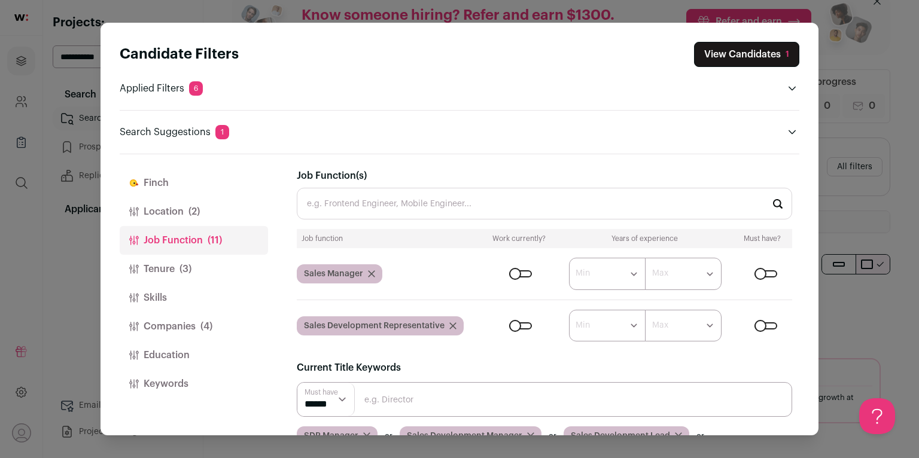
click at [176, 223] on button "Location (2)" at bounding box center [194, 211] width 148 height 29
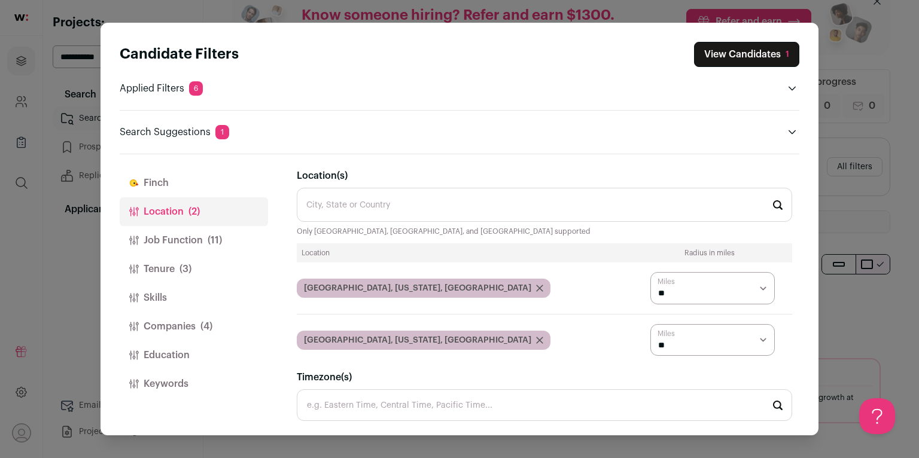
click at [177, 235] on button "Job Function (11)" at bounding box center [194, 240] width 148 height 29
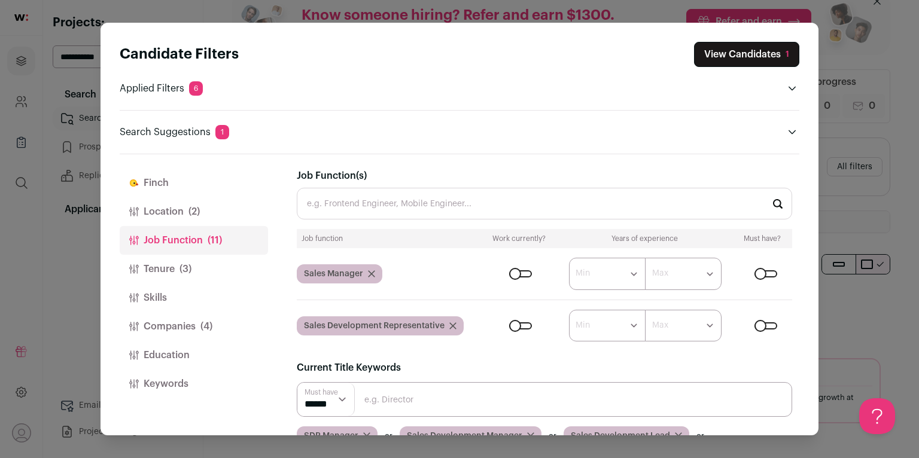
click at [185, 259] on button "Tenure (3)" at bounding box center [194, 269] width 148 height 29
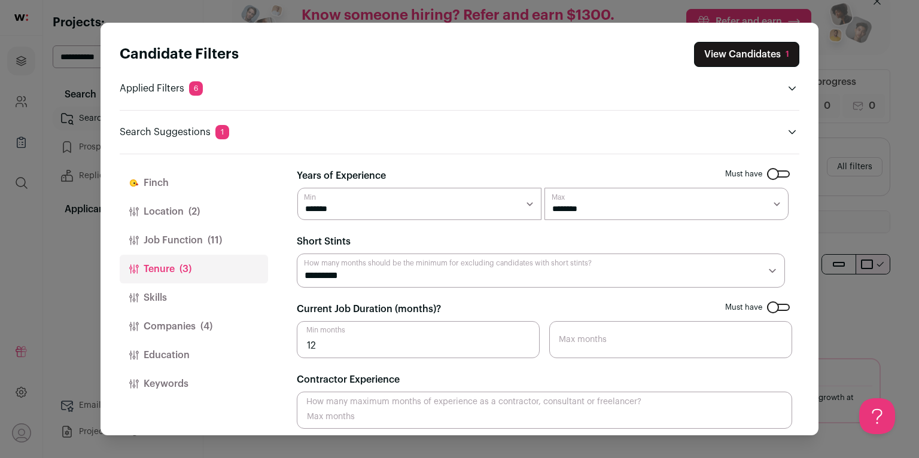
click at [196, 291] on button "Skills" at bounding box center [194, 298] width 148 height 29
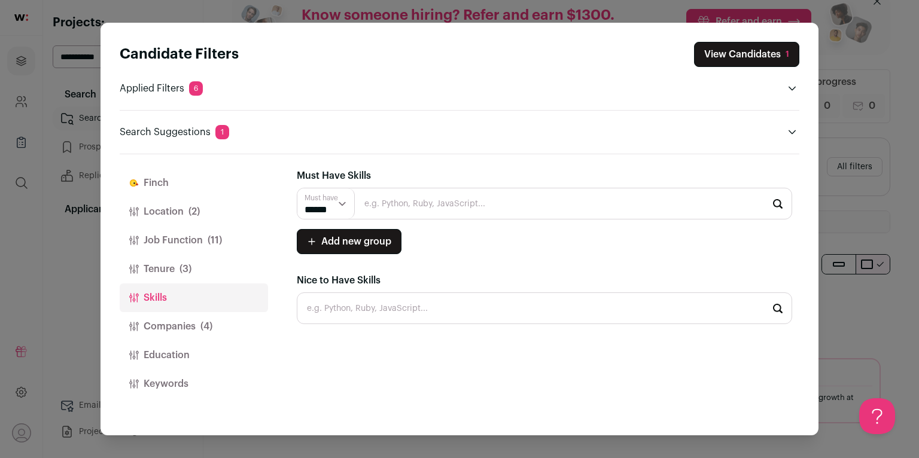
click at [203, 311] on button "Skills" at bounding box center [194, 298] width 148 height 29
click at [204, 321] on span "(4)" at bounding box center [206, 327] width 12 height 14
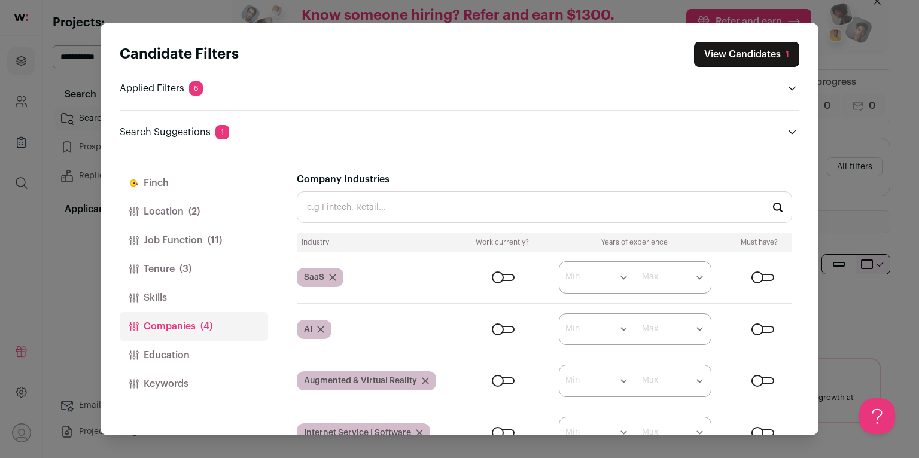
scroll to position [284, 0]
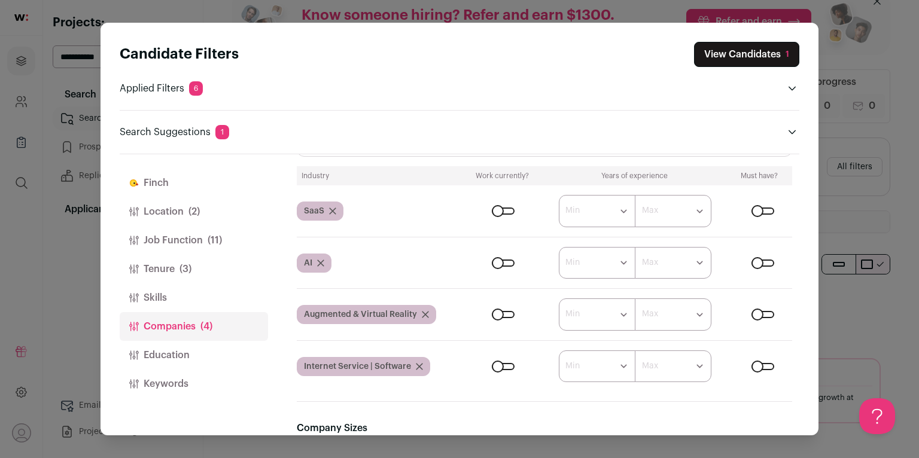
click at [231, 353] on button "Education" at bounding box center [194, 355] width 148 height 29
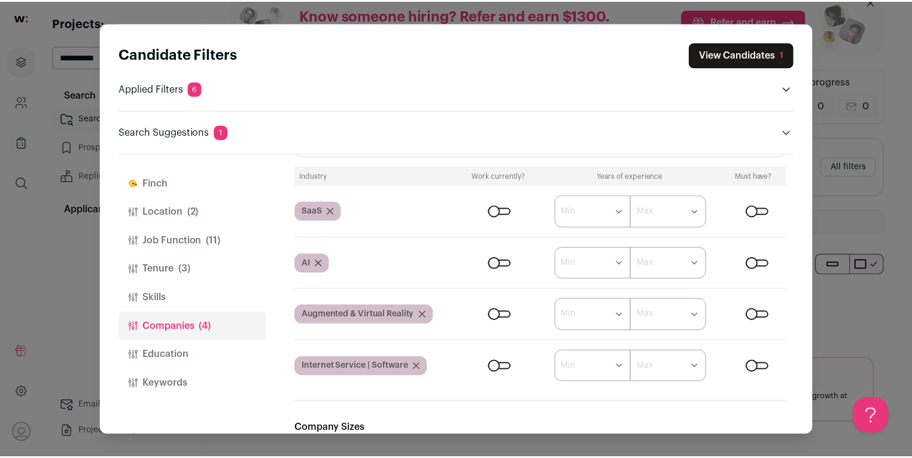
scroll to position [0, 0]
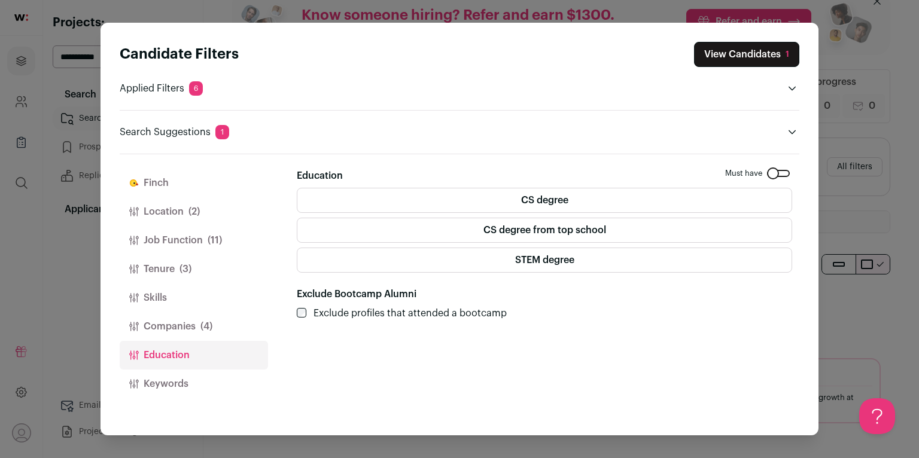
click at [215, 379] on button "Keywords" at bounding box center [194, 384] width 148 height 29
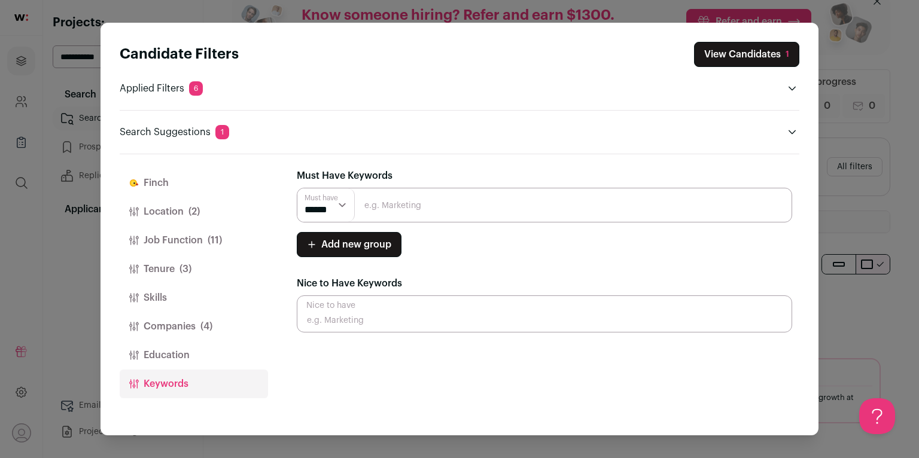
click at [852, 154] on div "Candidate Filters View Candidates 1 Applied Filters 6 Sales Manager or Sales De…" at bounding box center [459, 229] width 919 height 458
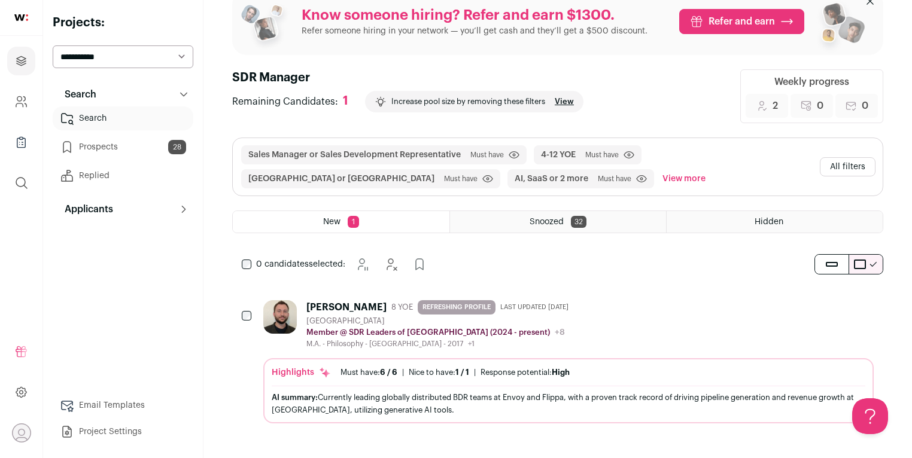
click at [836, 160] on button "All filters" at bounding box center [848, 166] width 56 height 19
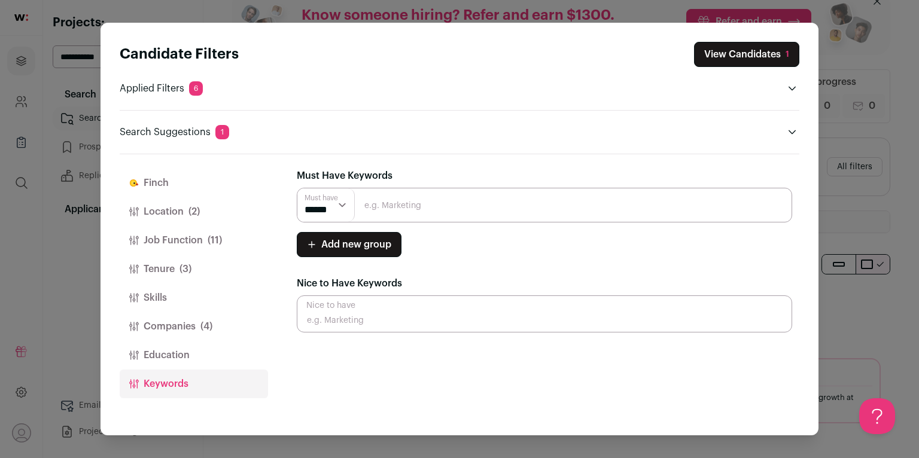
click at [378, 196] on input "Close modal via background" at bounding box center [544, 205] width 495 height 35
type input "San mato"
click at [238, 200] on button "Location (2)" at bounding box center [194, 211] width 148 height 29
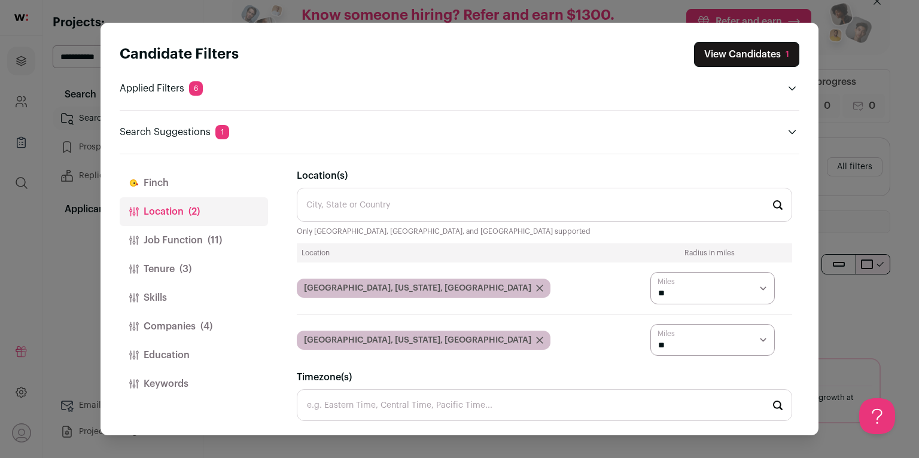
click at [209, 214] on button "Location (2)" at bounding box center [194, 211] width 148 height 29
click at [367, 212] on input "Location(s)" at bounding box center [544, 205] width 495 height 34
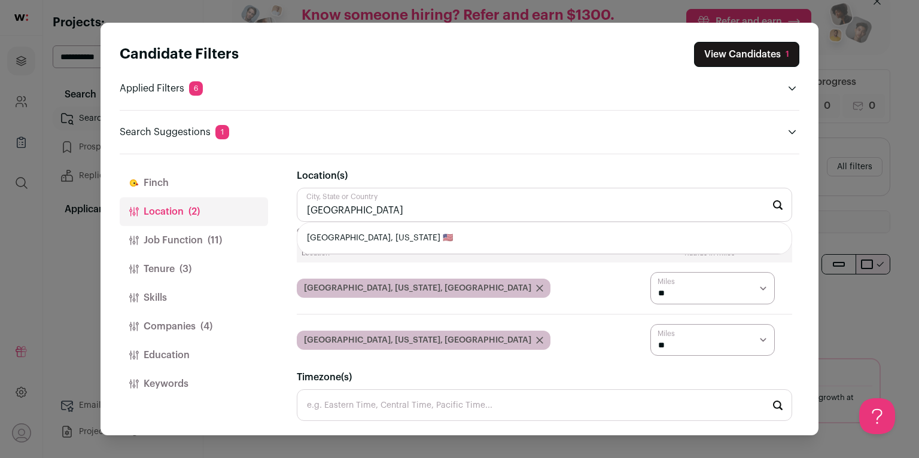
click at [390, 230] on li "[GEOGRAPHIC_DATA], [US_STATE] 🇺🇸" at bounding box center [544, 239] width 494 height 32
type input "[GEOGRAPHIC_DATA], [US_STATE] 🇺🇸"
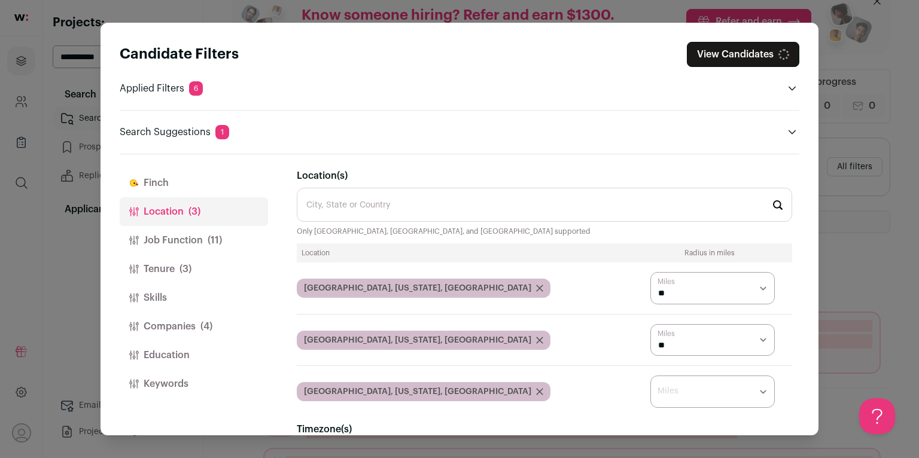
click at [686, 385] on select "* ** ** **" at bounding box center [712, 392] width 124 height 32
select select "****"
click at [650, 376] on select "* ** ** **" at bounding box center [712, 392] width 124 height 32
click at [494, 214] on input "Location(s)" at bounding box center [544, 205] width 495 height 34
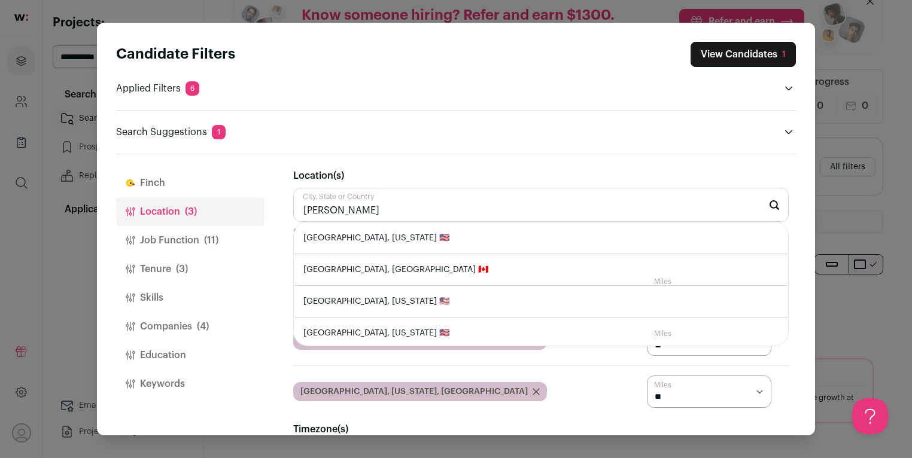
scroll to position [74, 0]
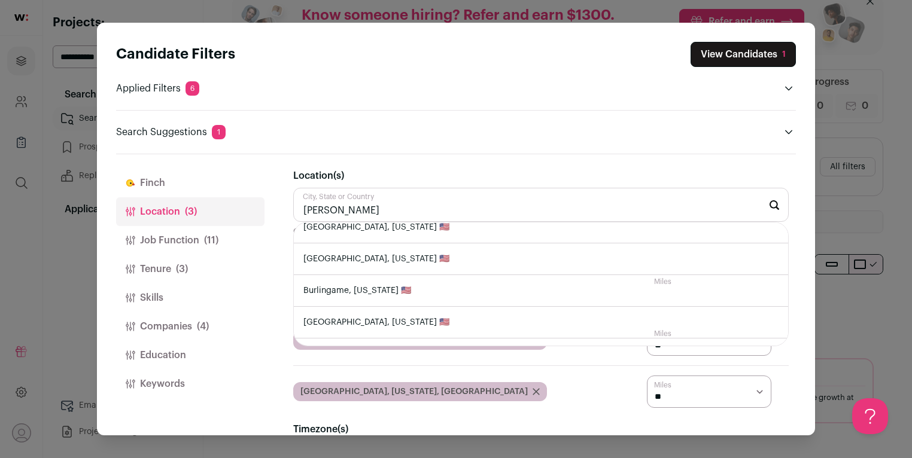
click at [441, 289] on li "Burlingame, [US_STATE] 🇺🇸" at bounding box center [541, 291] width 494 height 32
type input "Burlingame, [US_STATE] 🇺🇸"
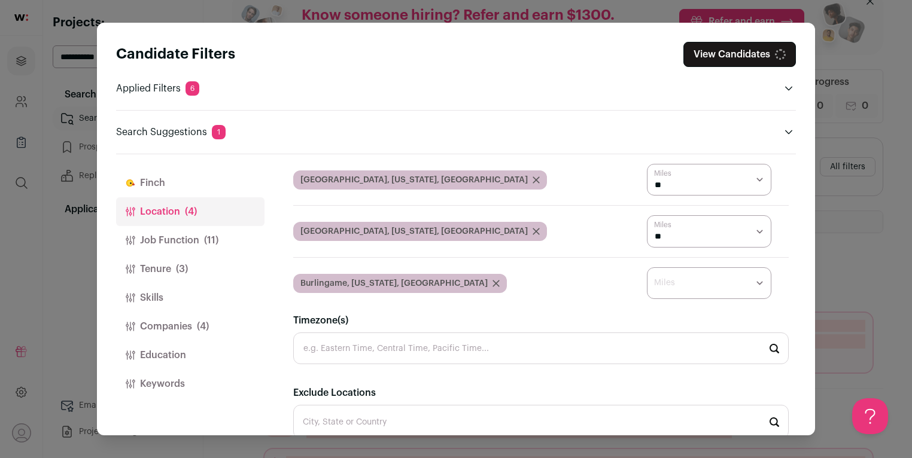
scroll to position [200, 0]
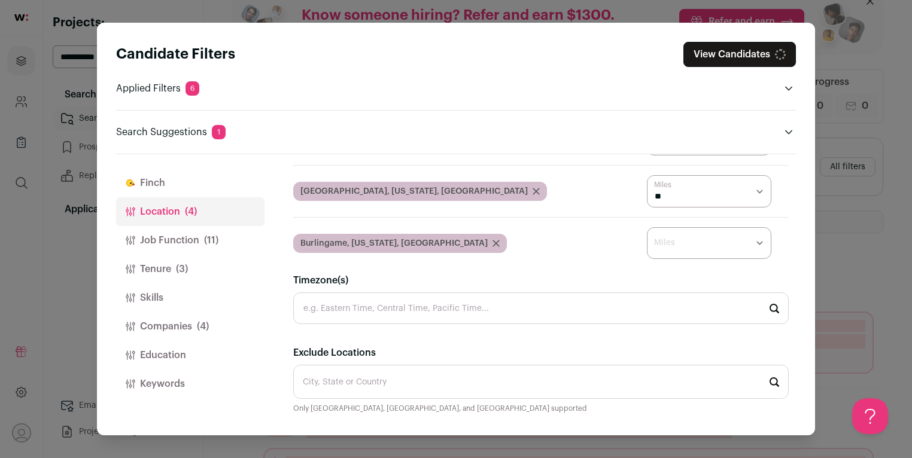
click at [701, 247] on select "* ** ** **" at bounding box center [709, 243] width 124 height 32
select select "****"
click at [647, 227] on select "* ** ** **" at bounding box center [709, 243] width 124 height 32
click at [678, 287] on label "Timezone(s)" at bounding box center [540, 280] width 495 height 14
click at [678, 293] on input "Timezone(s)" at bounding box center [540, 309] width 495 height 32
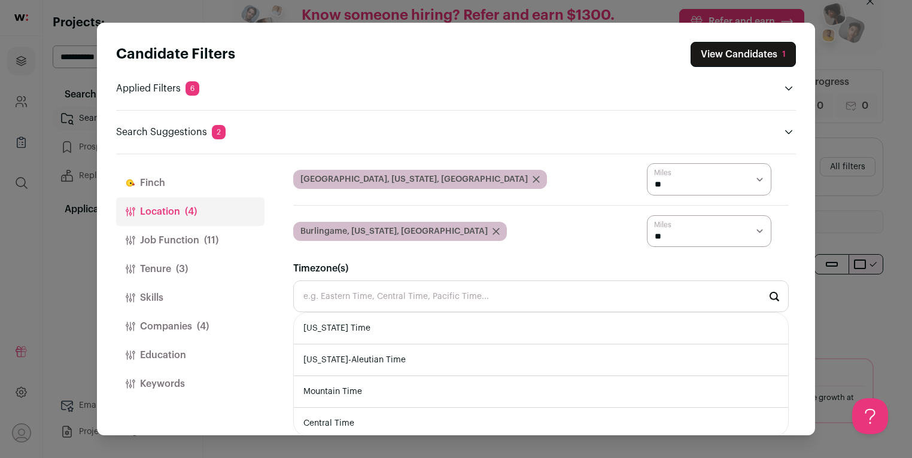
scroll to position [213, 0]
click at [200, 233] on button "Job Function (11)" at bounding box center [190, 240] width 148 height 29
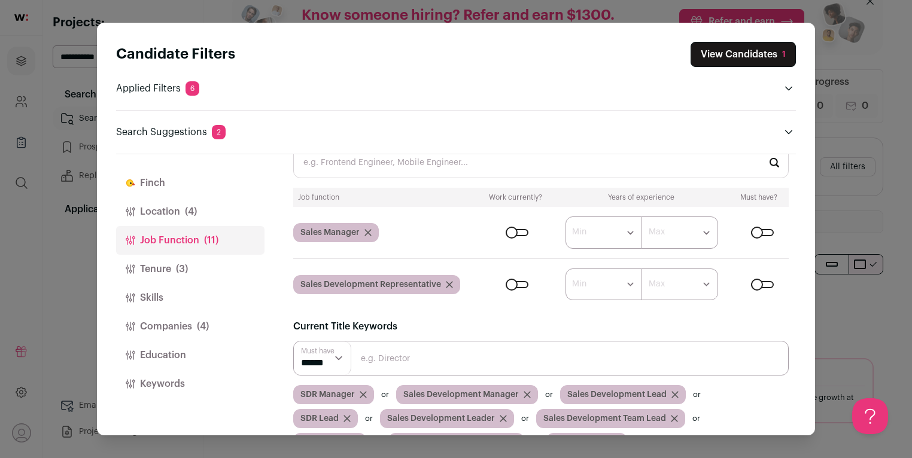
scroll to position [0, 0]
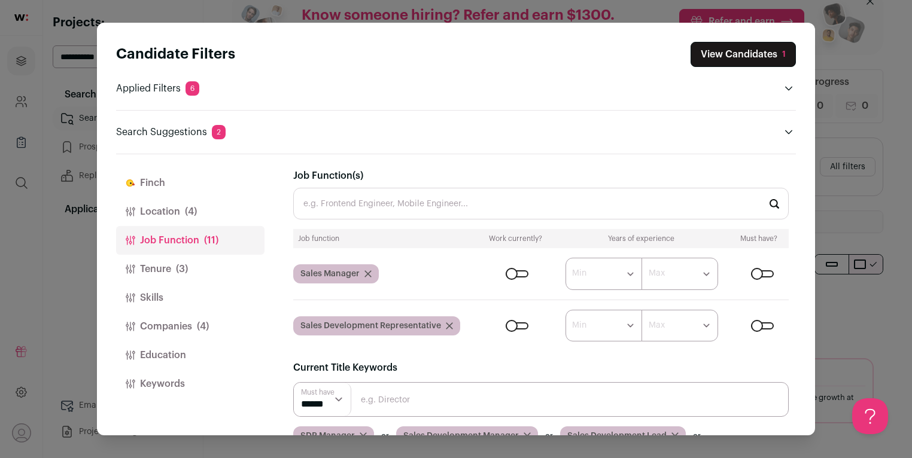
click at [430, 197] on input "Job Function(s)" at bounding box center [540, 204] width 495 height 32
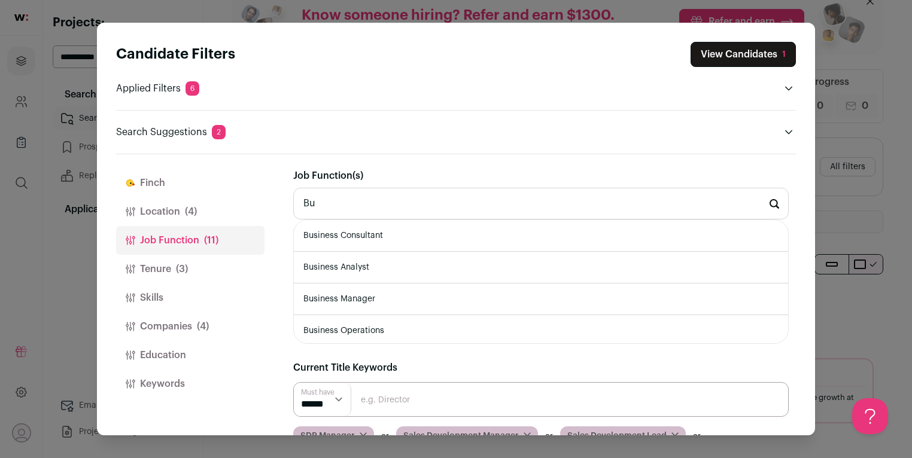
type input "B"
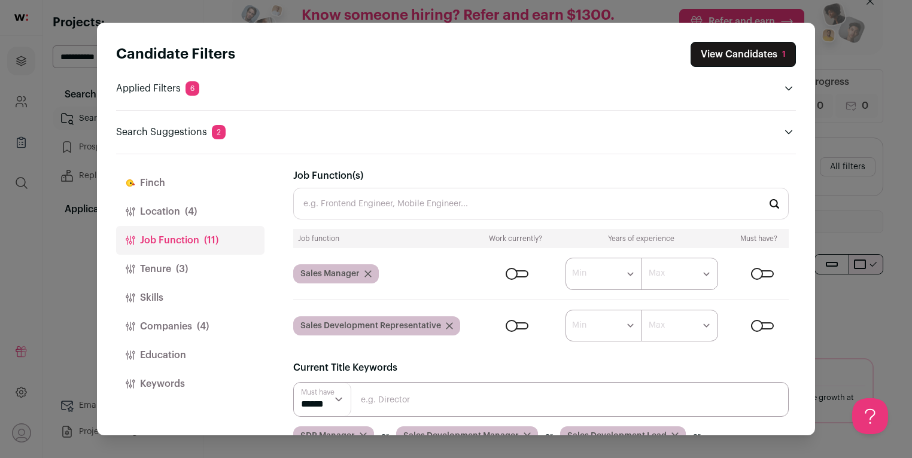
click at [191, 281] on button "Tenure (3)" at bounding box center [190, 269] width 148 height 29
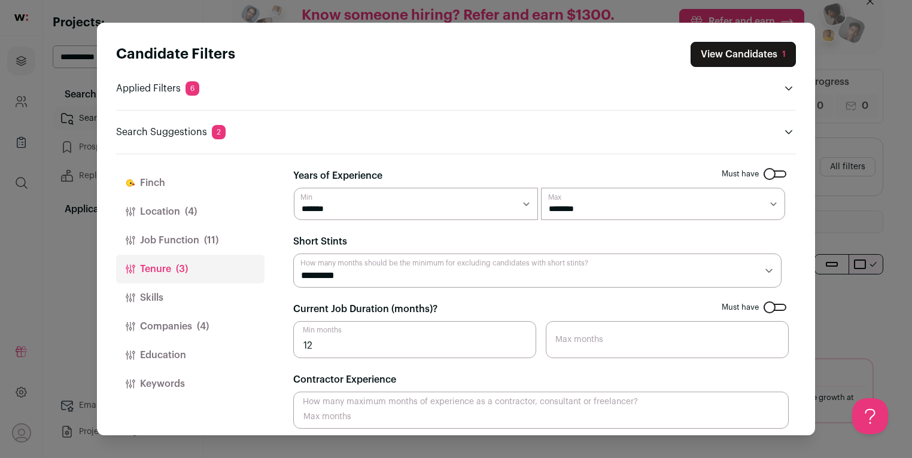
click at [202, 285] on button "Skills" at bounding box center [190, 298] width 148 height 29
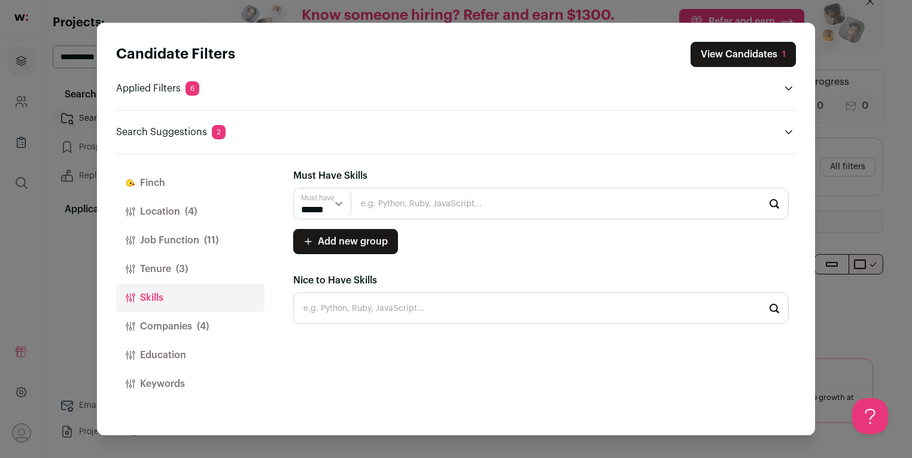
click at [204, 317] on button "Companies (4)" at bounding box center [190, 326] width 148 height 29
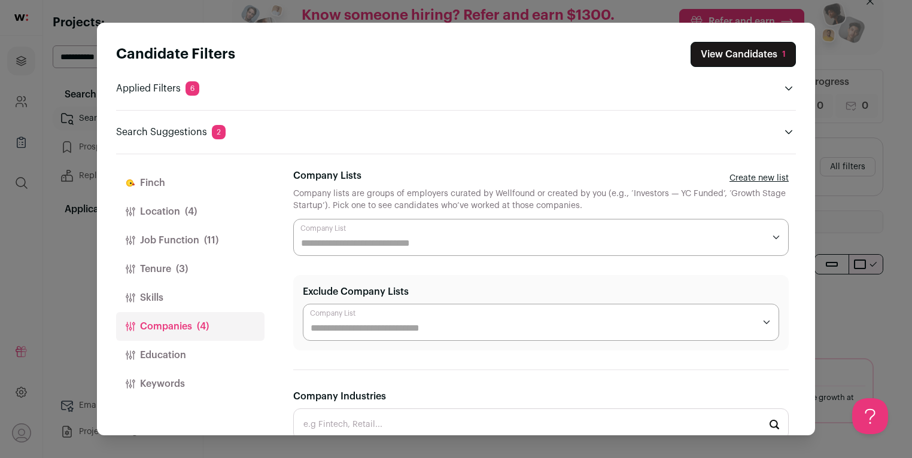
click at [203, 341] on button "Education" at bounding box center [190, 355] width 148 height 29
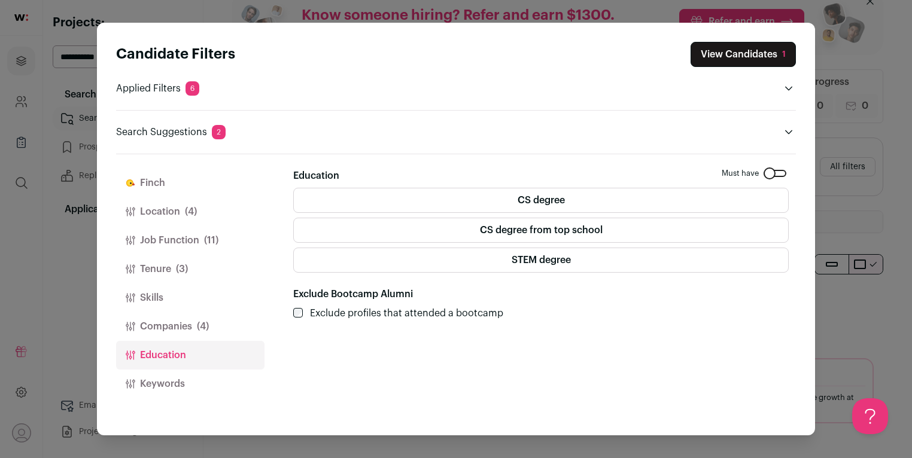
click at [200, 354] on button "Education" at bounding box center [190, 355] width 148 height 29
click at [203, 374] on button "Keywords" at bounding box center [190, 384] width 148 height 29
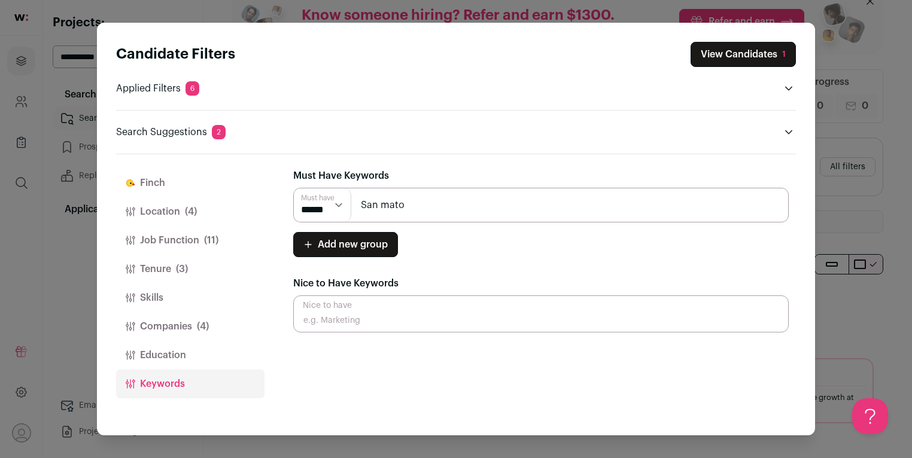
click at [373, 210] on input "San mato" at bounding box center [540, 205] width 495 height 35
click at [168, 284] on button "Skills" at bounding box center [190, 298] width 148 height 29
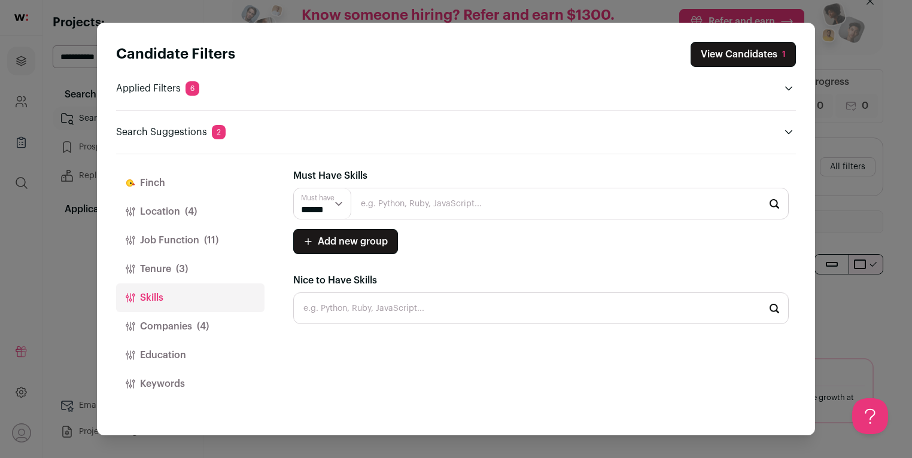
click at [187, 315] on button "Companies (4)" at bounding box center [190, 326] width 148 height 29
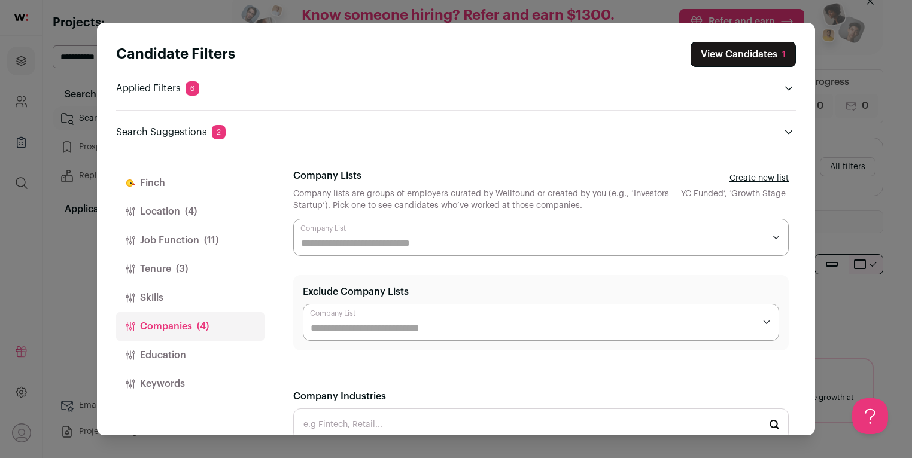
click at [175, 262] on button "Tenure (3)" at bounding box center [190, 269] width 148 height 29
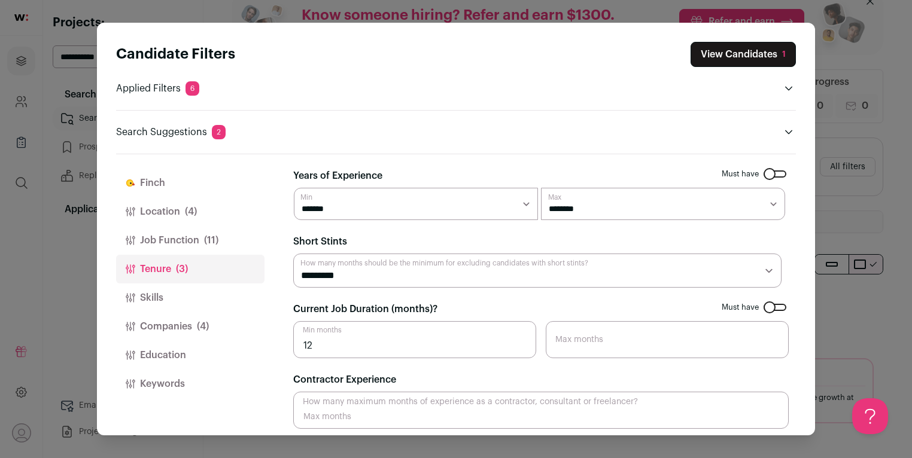
click at [356, 268] on select "********* ******** ******* ******** ******** ******** ******** ******** *******…" at bounding box center [537, 271] width 488 height 35
select select "Close modal via background"
click at [293, 254] on select "********* ******** ******* ******** ******** ******** ******** ******** *******…" at bounding box center [537, 271] width 488 height 35
click at [761, 48] on button "View Candidates 1" at bounding box center [743, 54] width 105 height 25
